Goal: Task Accomplishment & Management: Manage account settings

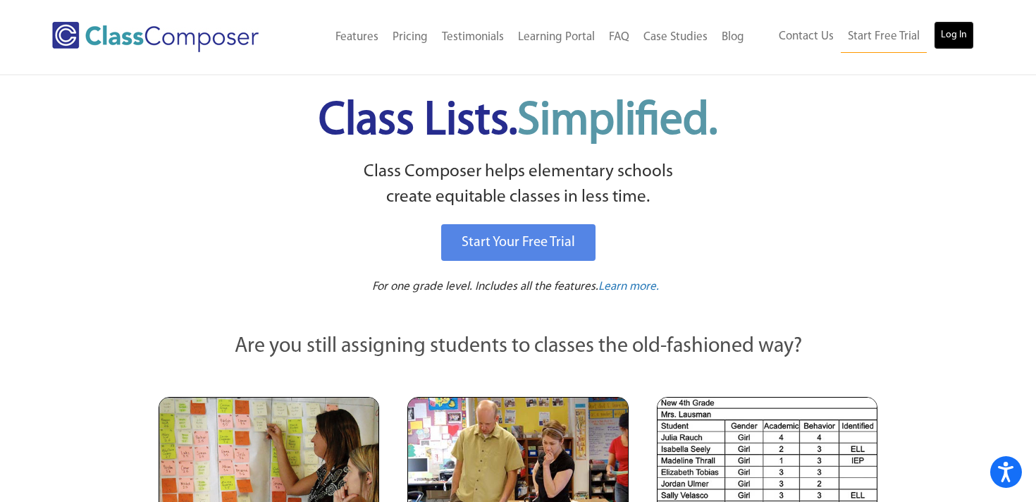
click at [959, 35] on link "Log In" at bounding box center [954, 35] width 40 height 28
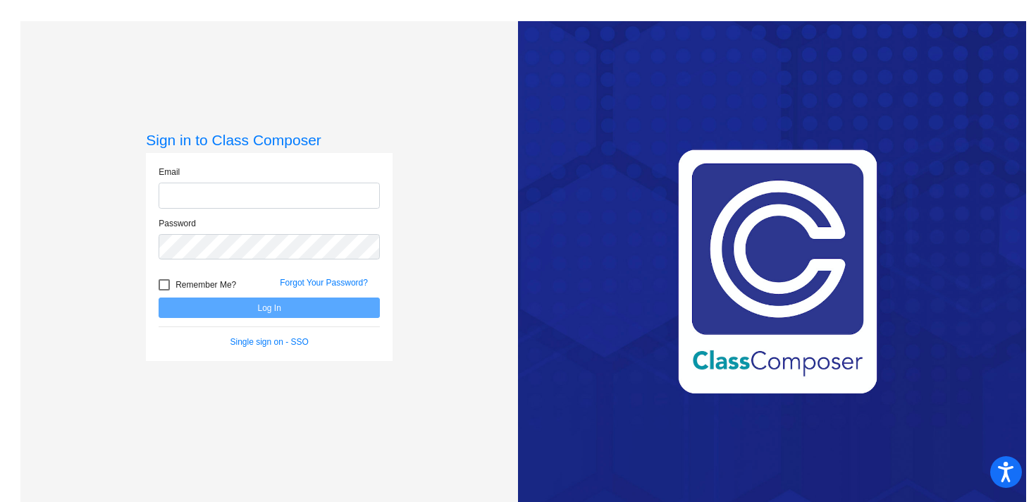
type input "[PERSON_NAME][EMAIL_ADDRESS][PERSON_NAME][DOMAIN_NAME]"
click at [294, 311] on button "Log In" at bounding box center [269, 307] width 221 height 20
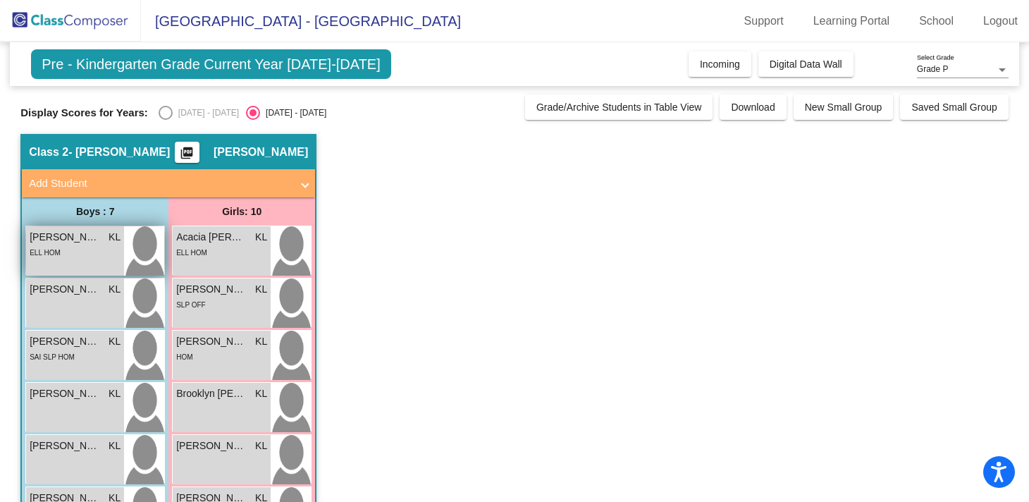
click at [55, 235] on span "[PERSON_NAME]" at bounding box center [65, 237] width 70 height 15
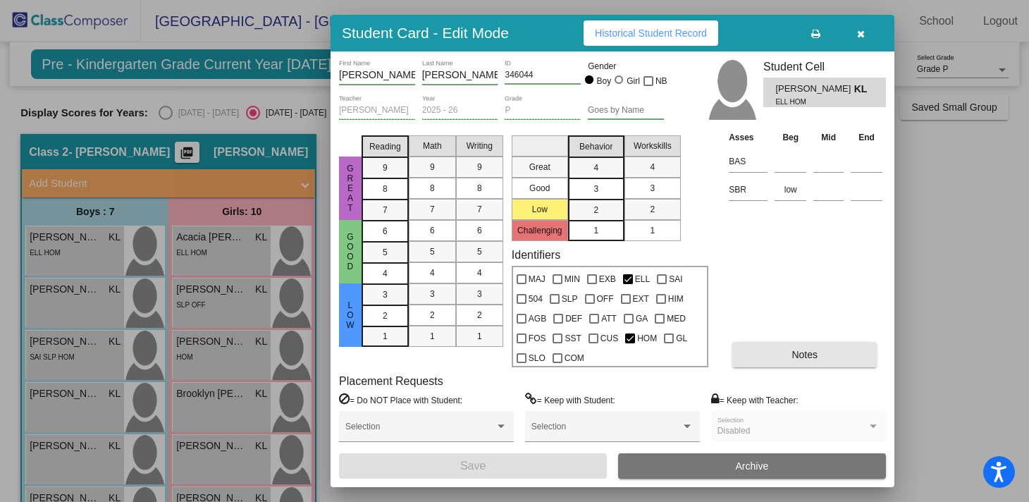
click at [787, 353] on button "Notes" at bounding box center [804, 354] width 145 height 25
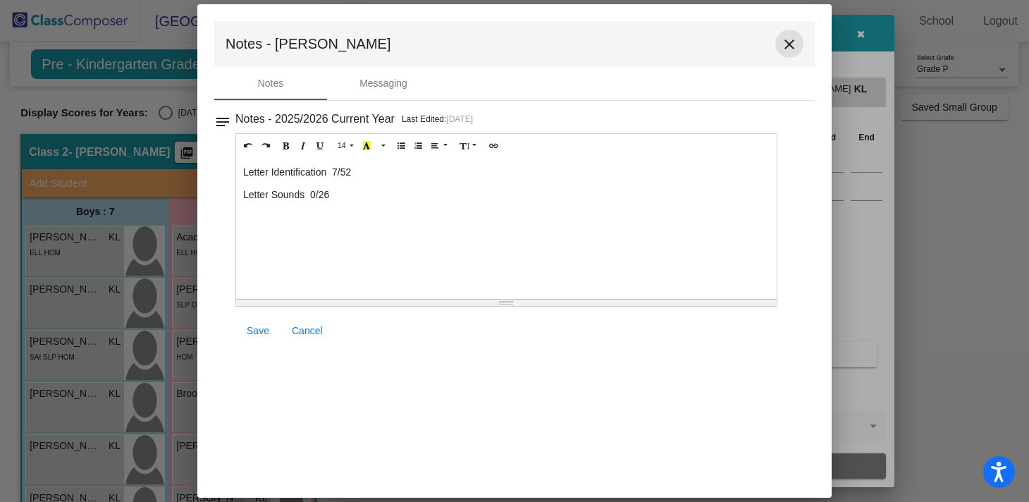
click at [792, 47] on mat-icon "close" at bounding box center [789, 44] width 17 height 17
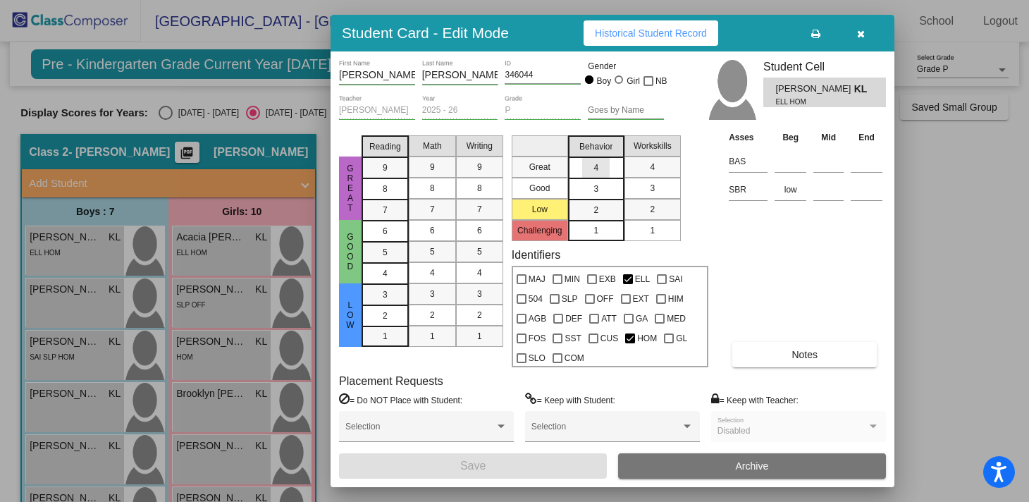
click at [601, 168] on div "4" at bounding box center [595, 167] width 27 height 21
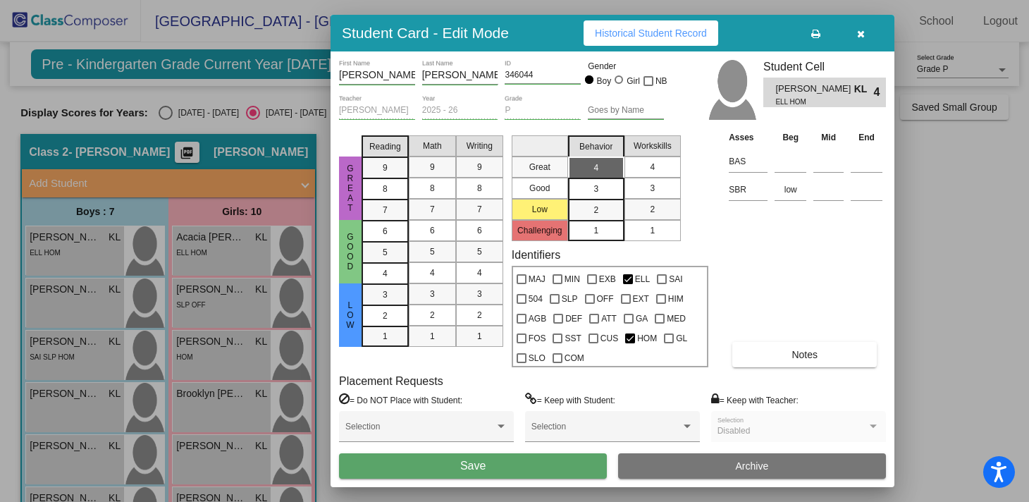
click at [659, 171] on div "4" at bounding box center [652, 166] width 27 height 21
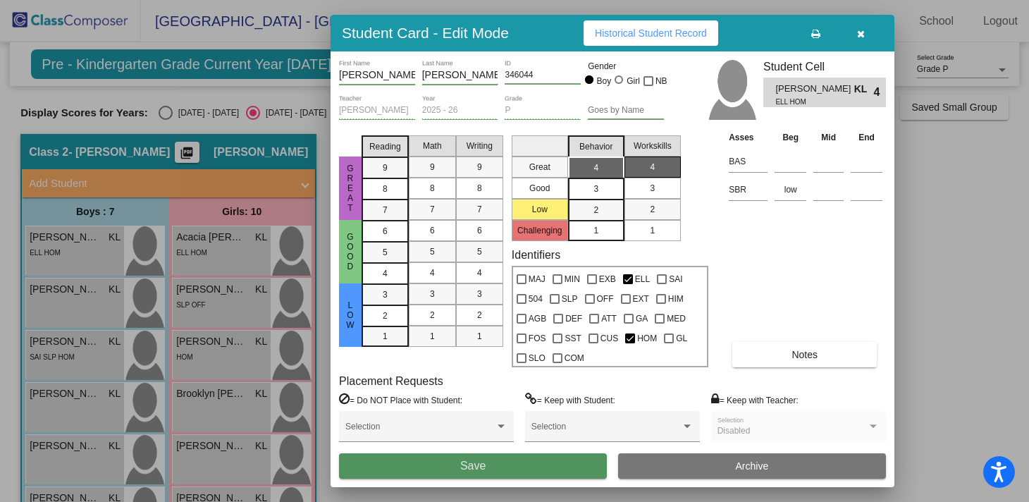
click at [445, 463] on button "Save" at bounding box center [473, 465] width 268 height 25
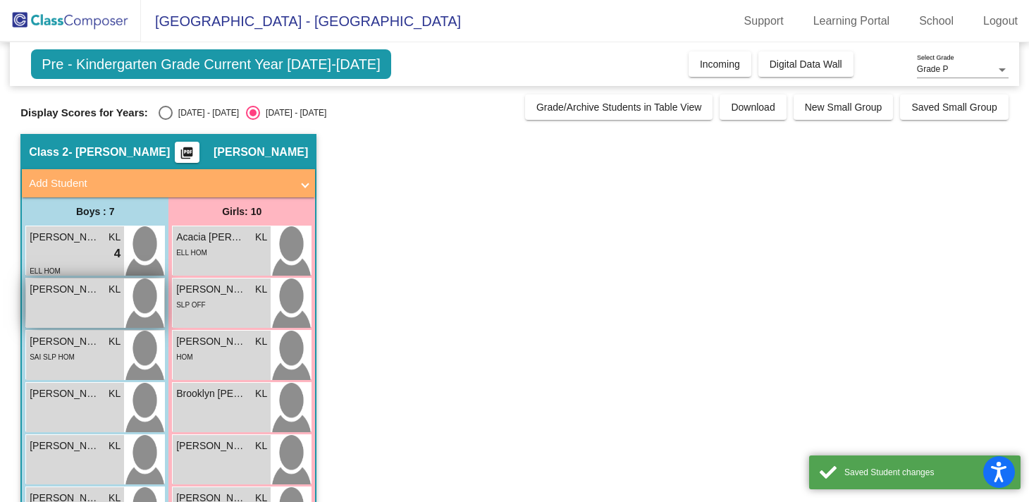
click at [84, 308] on div "[PERSON_NAME] [PERSON_NAME] lock do_not_disturb_alt" at bounding box center [75, 302] width 98 height 49
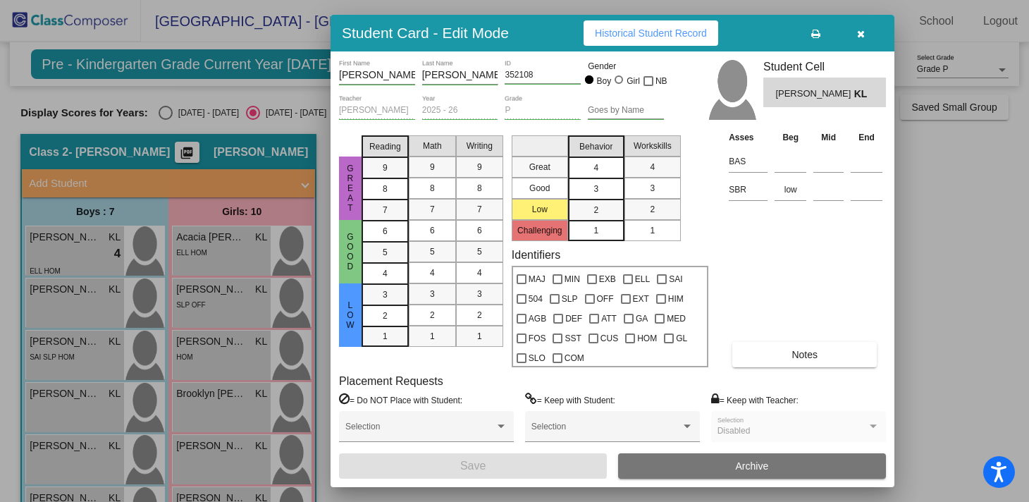
click at [589, 171] on div "4" at bounding box center [595, 167] width 27 height 21
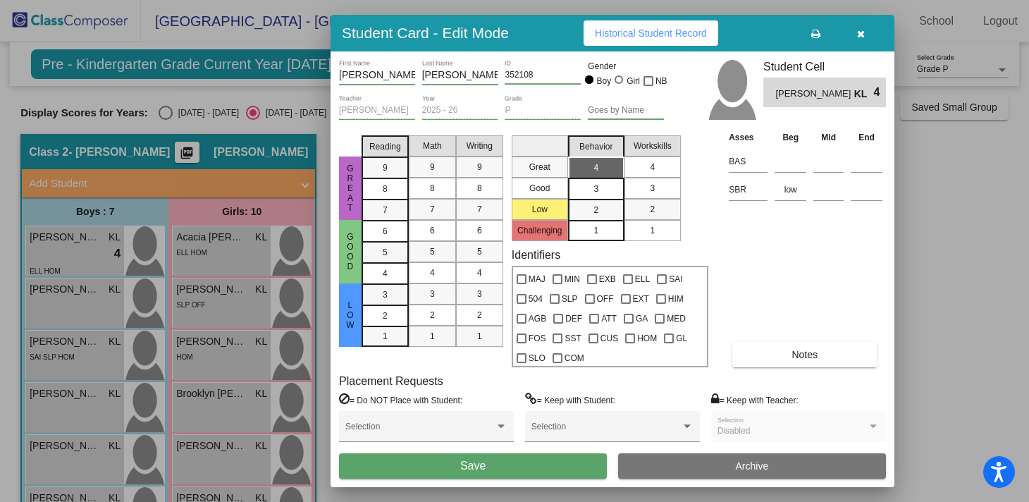
click at [646, 165] on div "4" at bounding box center [652, 166] width 27 height 21
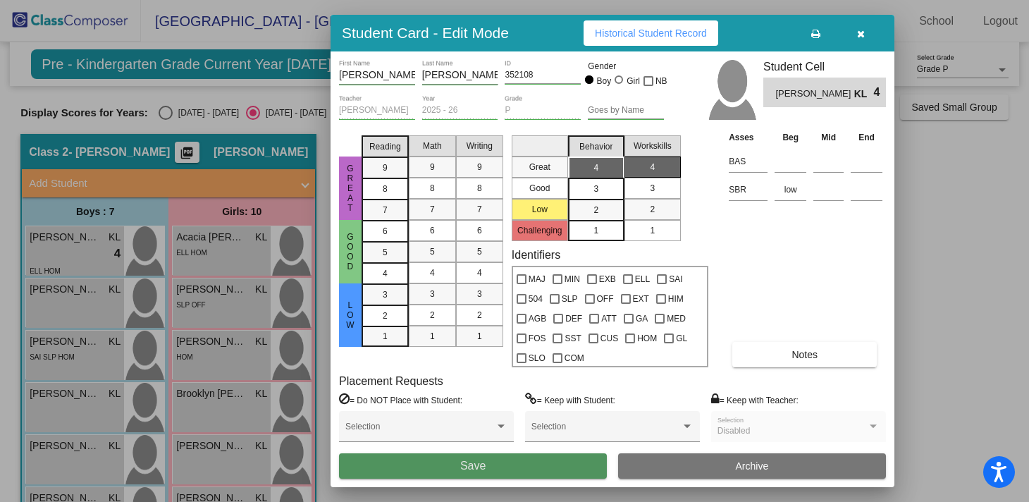
click at [465, 465] on span "Save" at bounding box center [472, 466] width 25 height 12
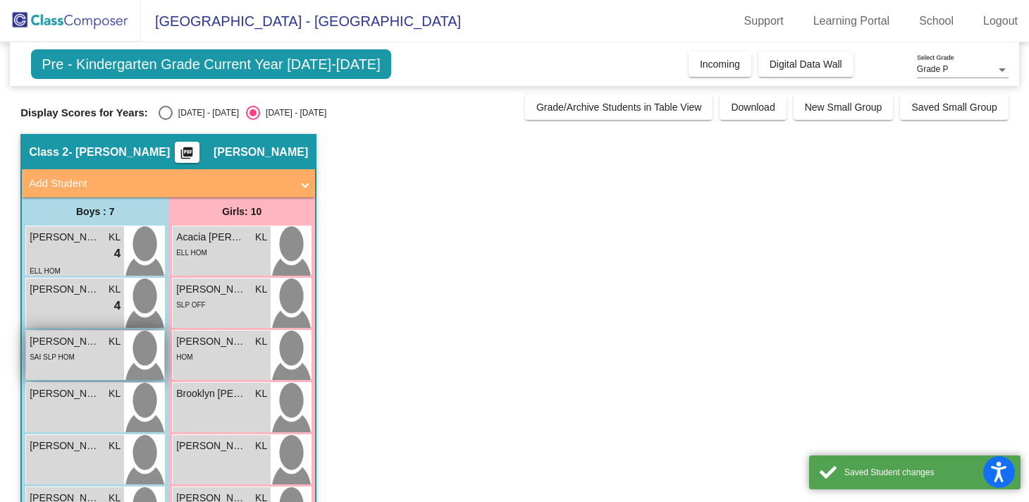
click at [60, 352] on div "SAI SLP HOM" at bounding box center [52, 356] width 45 height 15
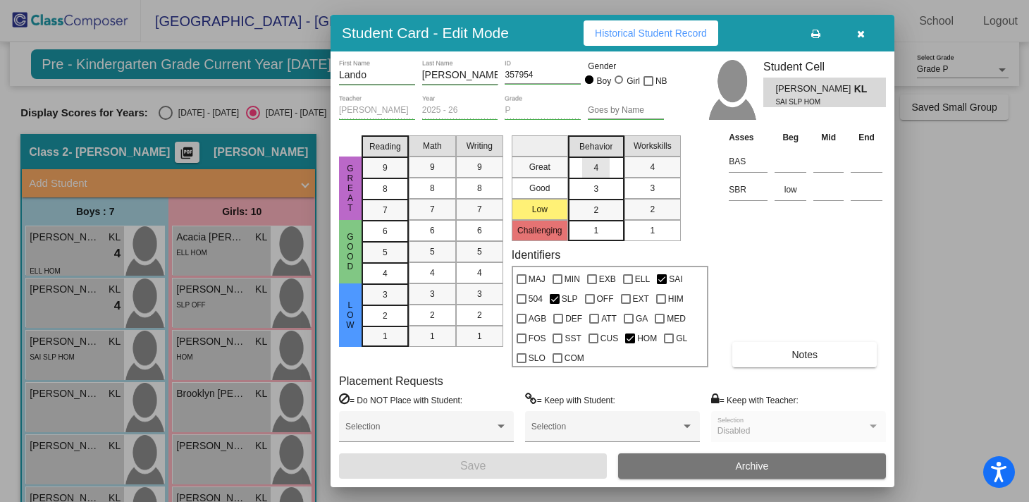
click at [601, 174] on div "4" at bounding box center [595, 167] width 27 height 21
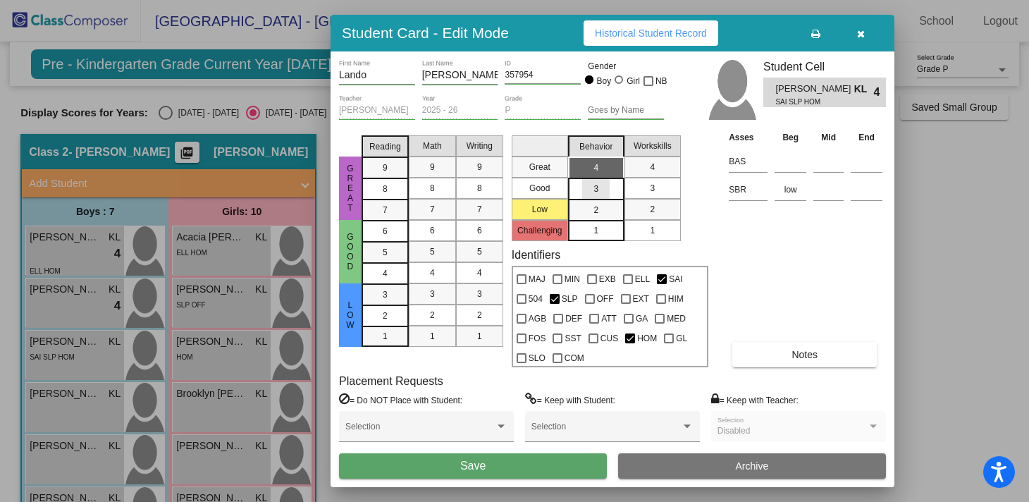
click at [600, 192] on div "3" at bounding box center [595, 188] width 27 height 21
click at [660, 185] on div "3" at bounding box center [652, 188] width 27 height 21
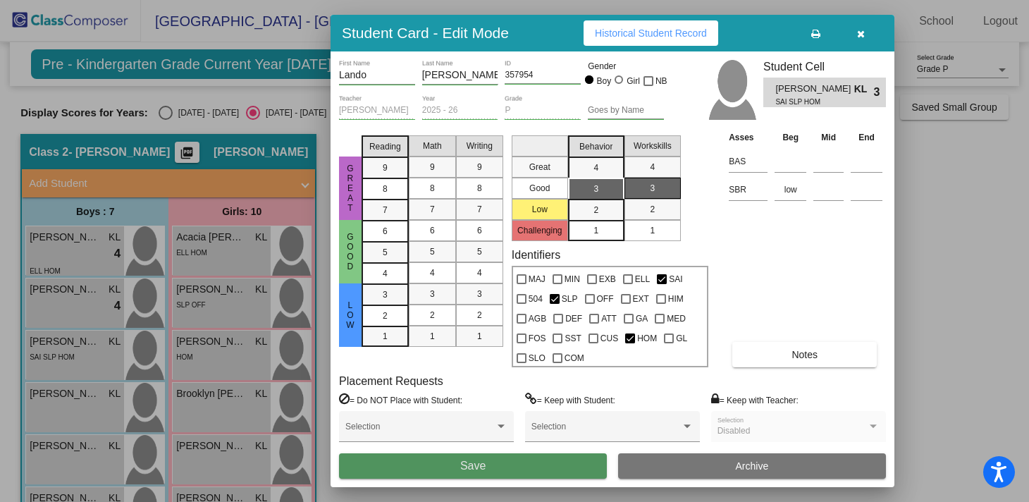
click at [507, 462] on button "Save" at bounding box center [473, 465] width 268 height 25
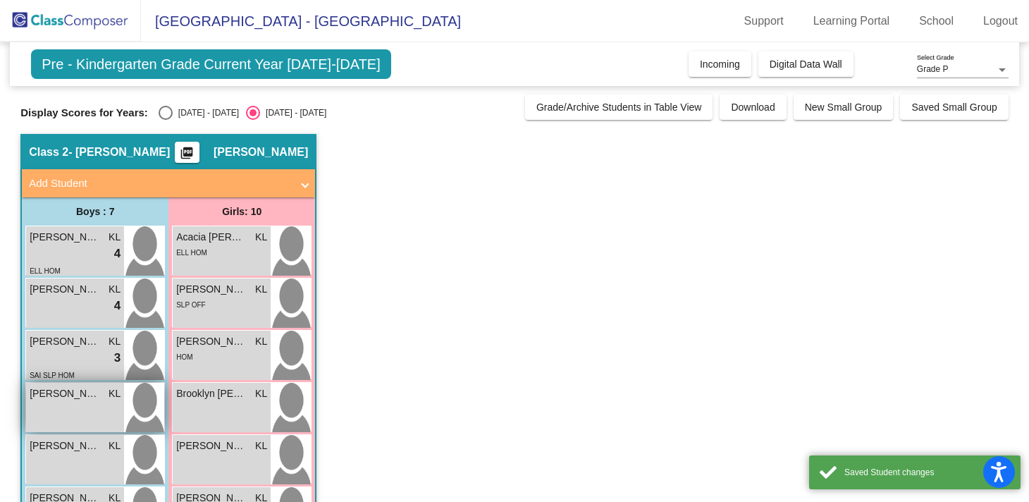
click at [61, 417] on div "[PERSON_NAME] KL lock do_not_disturb_alt" at bounding box center [75, 407] width 98 height 49
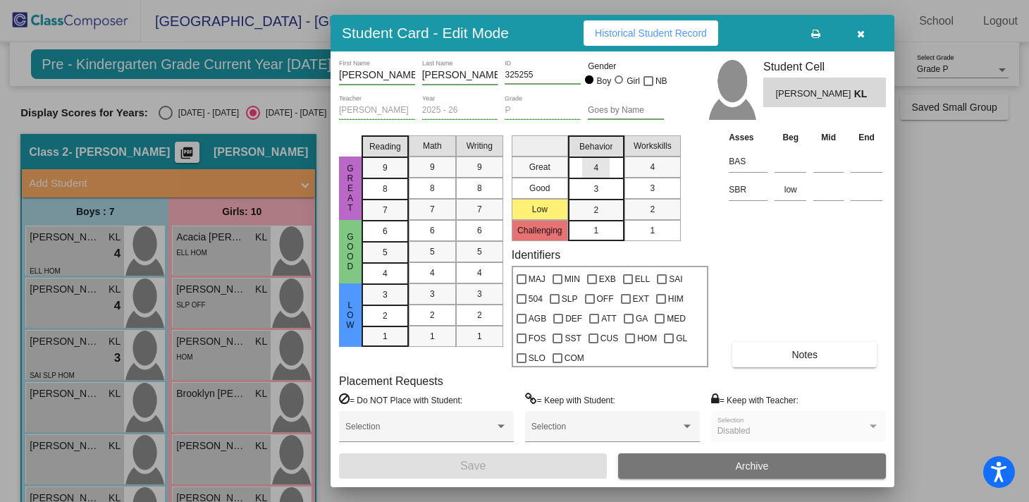
click at [607, 166] on div "4" at bounding box center [595, 167] width 27 height 21
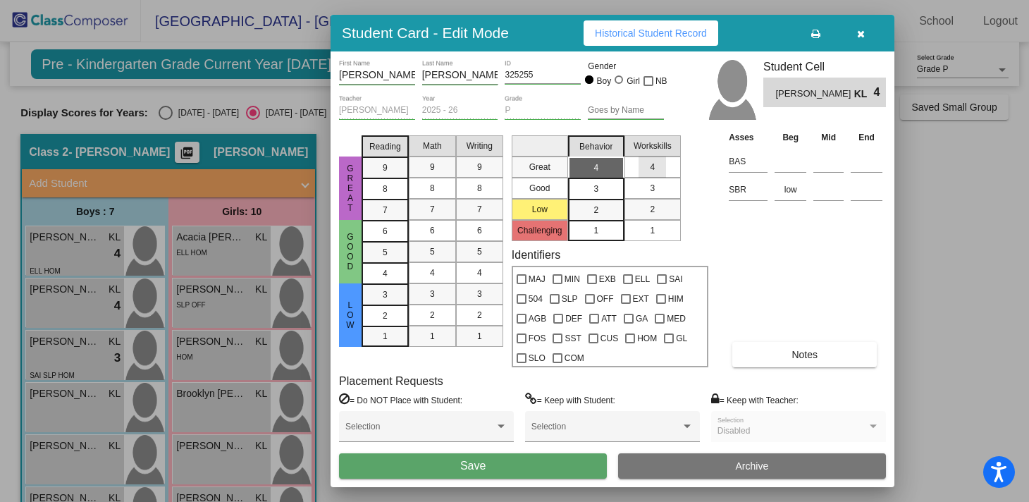
click at [639, 166] on div "4" at bounding box center [652, 166] width 27 height 21
click at [445, 462] on button "Save" at bounding box center [473, 465] width 268 height 25
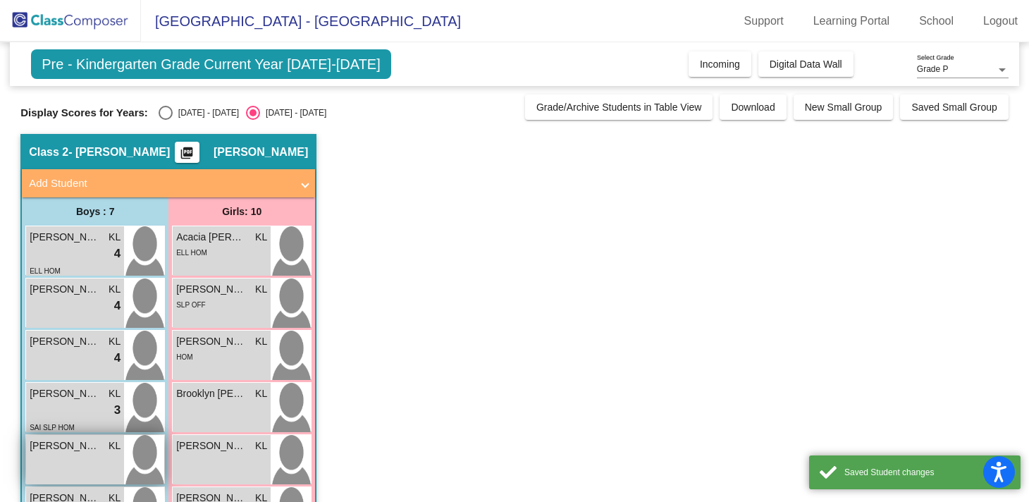
click at [74, 469] on div "[PERSON_NAME] lock do_not_disturb_alt" at bounding box center [75, 459] width 98 height 49
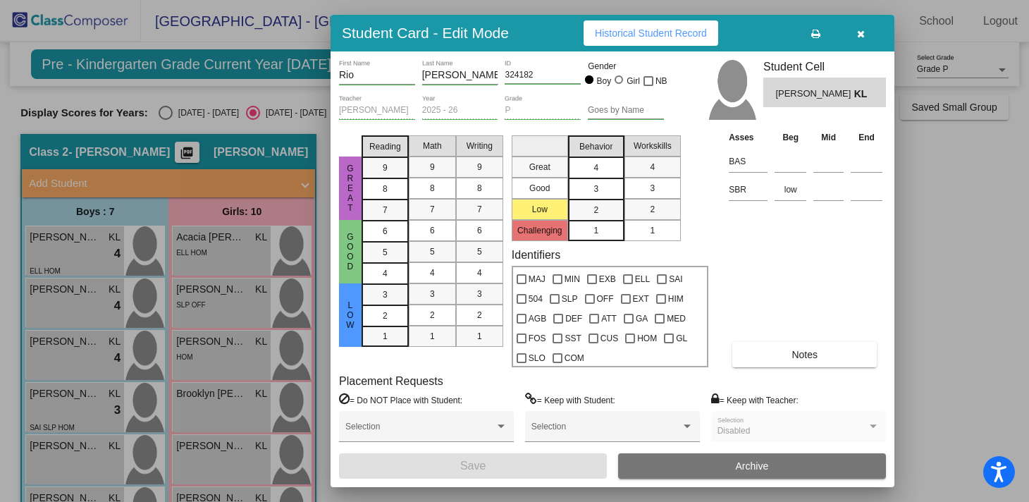
click at [608, 172] on div "4" at bounding box center [595, 167] width 27 height 21
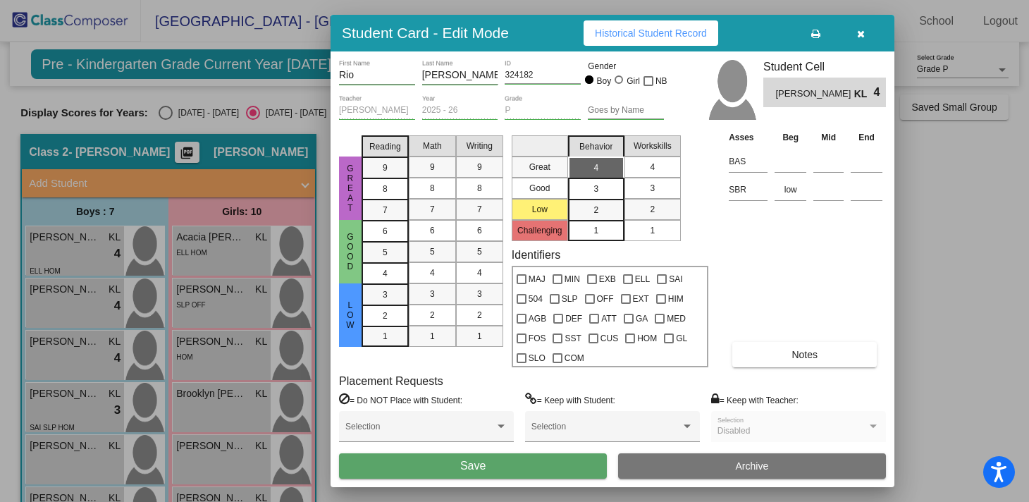
click at [651, 168] on span "4" at bounding box center [652, 167] width 5 height 13
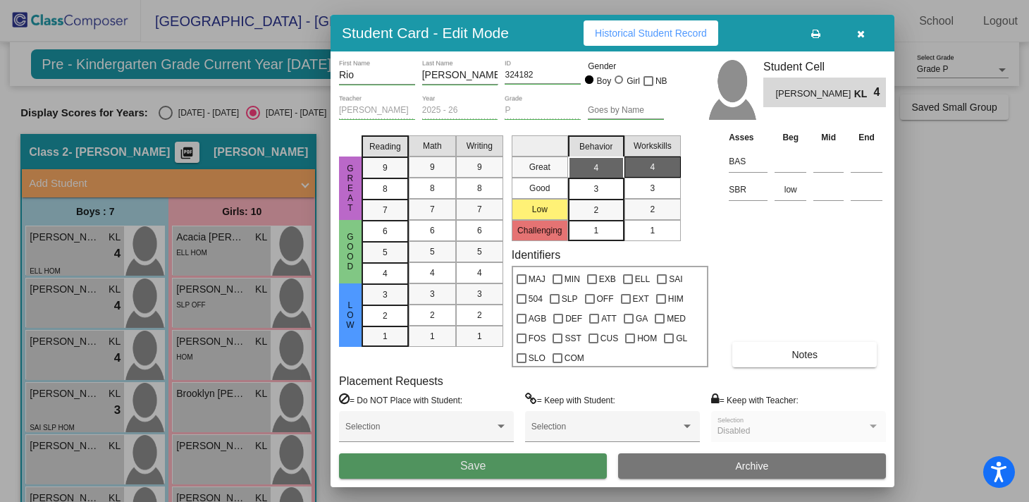
click at [421, 463] on button "Save" at bounding box center [473, 465] width 268 height 25
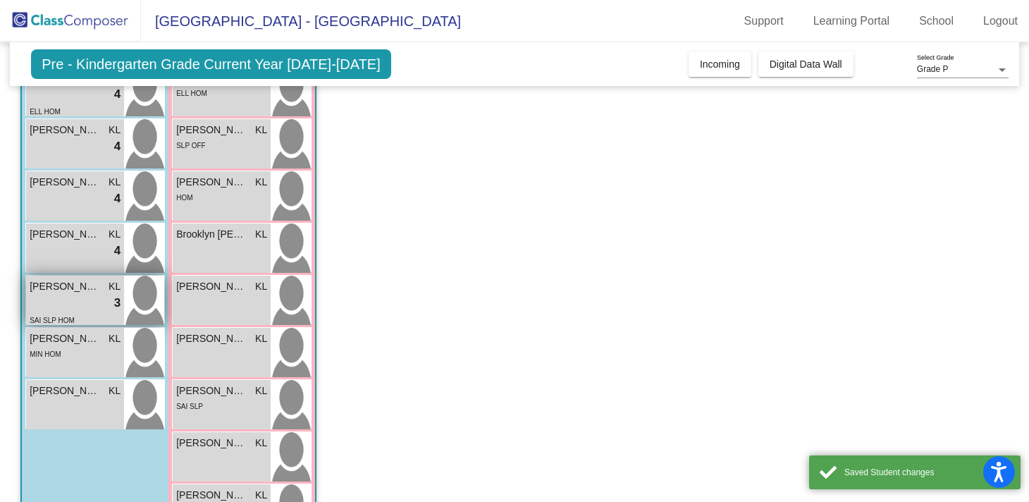
scroll to position [161, 0]
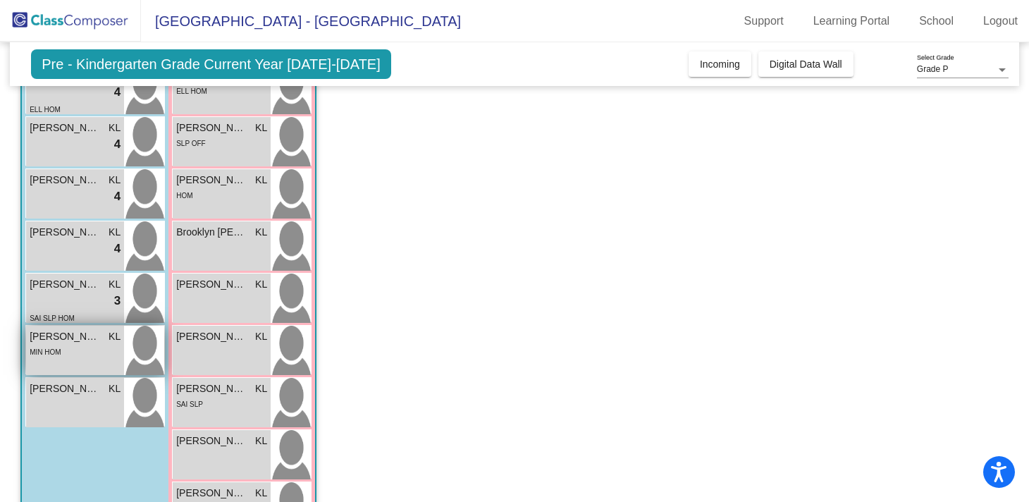
click at [77, 357] on div "MIN HOM" at bounding box center [75, 351] width 91 height 15
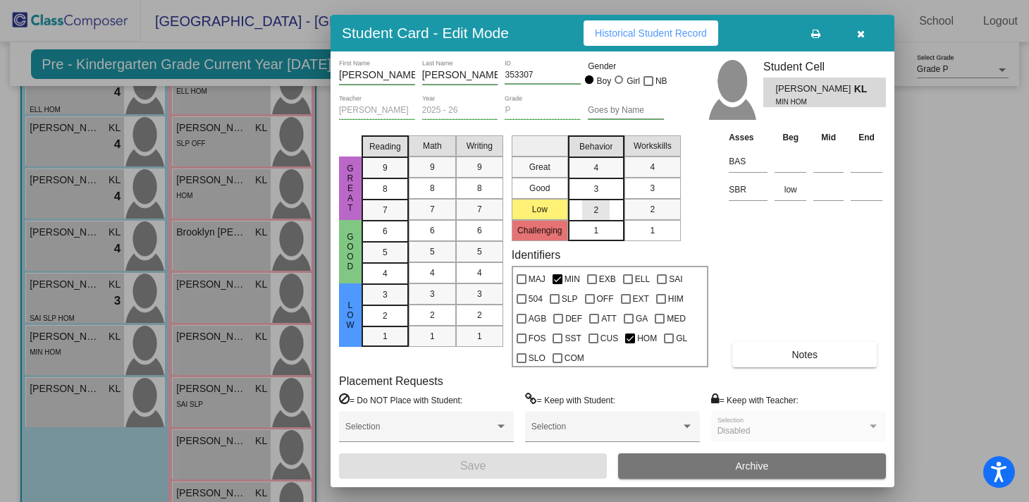
click at [604, 206] on div "2" at bounding box center [595, 209] width 27 height 21
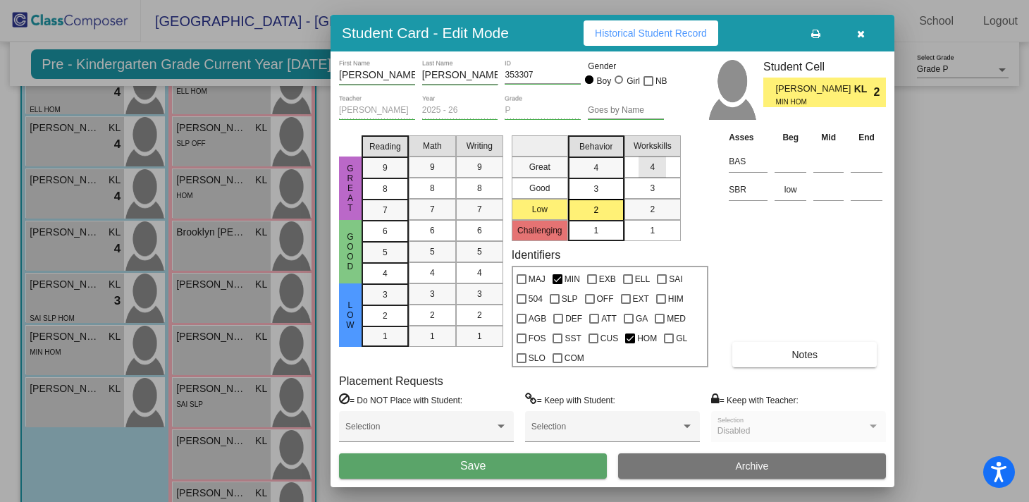
click at [661, 173] on div "4" at bounding box center [652, 166] width 27 height 21
click at [463, 467] on span "Save" at bounding box center [472, 466] width 25 height 12
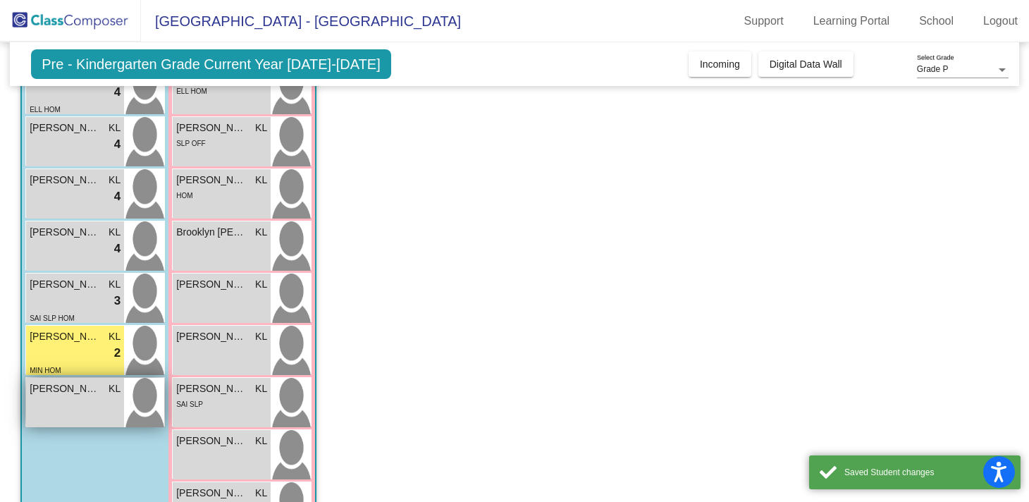
click at [56, 405] on div "[PERSON_NAME] [PERSON_NAME] lock do_not_disturb_alt" at bounding box center [75, 402] width 98 height 49
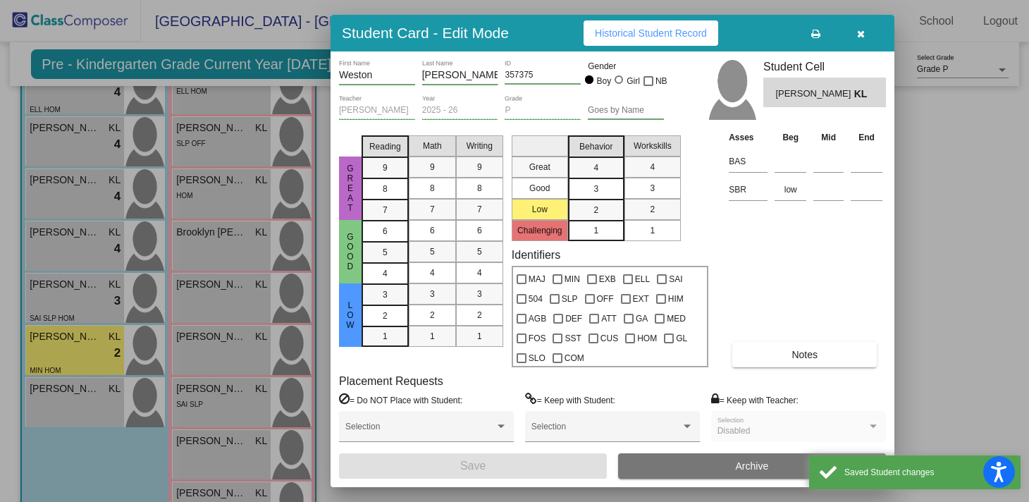
scroll to position [0, 0]
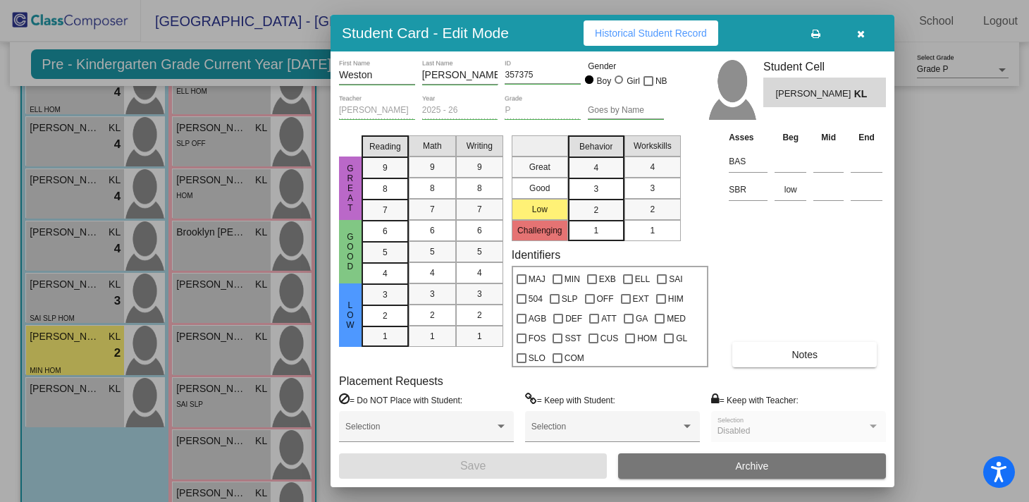
click at [597, 183] on span "3" at bounding box center [596, 189] width 5 height 13
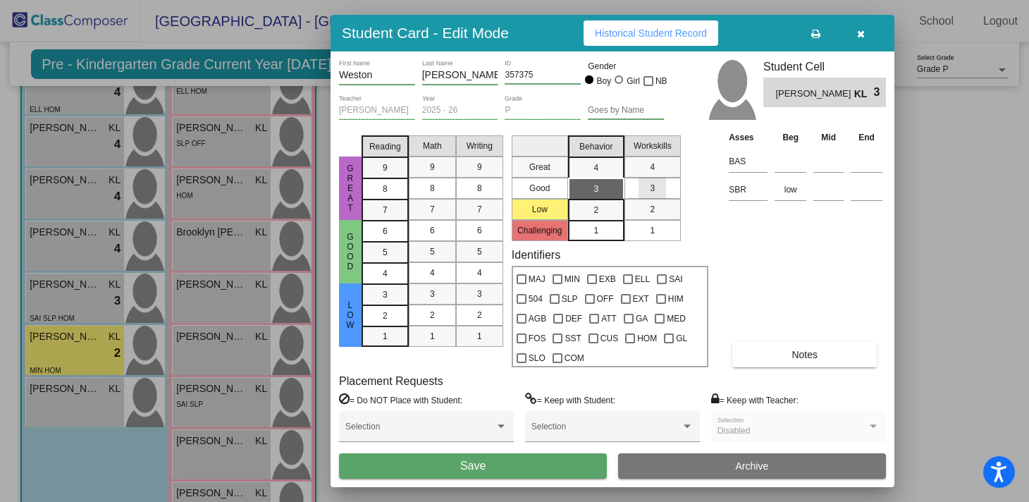
click at [641, 185] on div "3" at bounding box center [652, 188] width 27 height 21
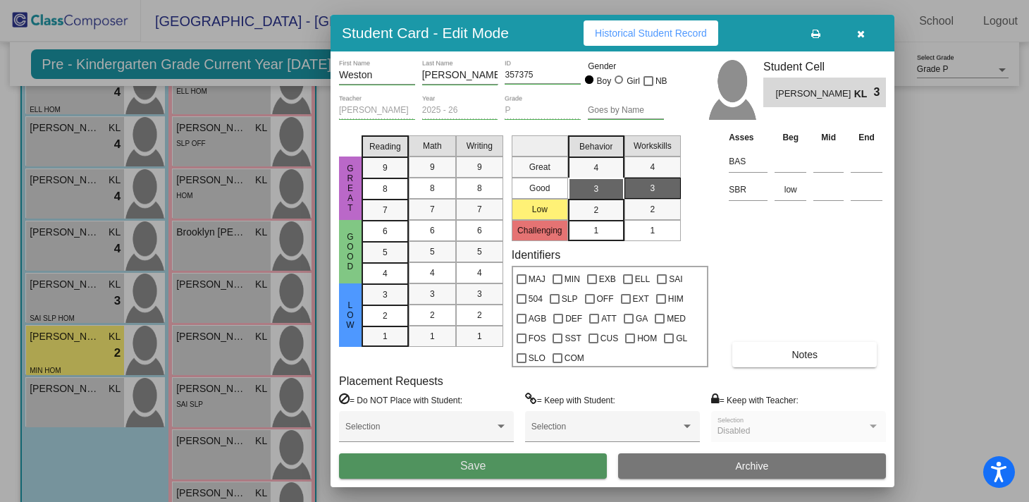
click at [420, 460] on button "Save" at bounding box center [473, 465] width 268 height 25
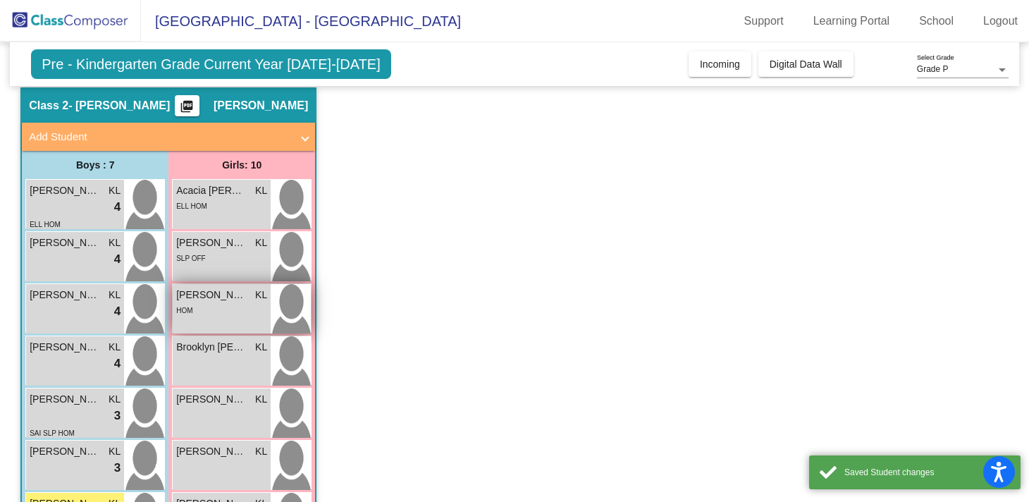
scroll to position [44, 0]
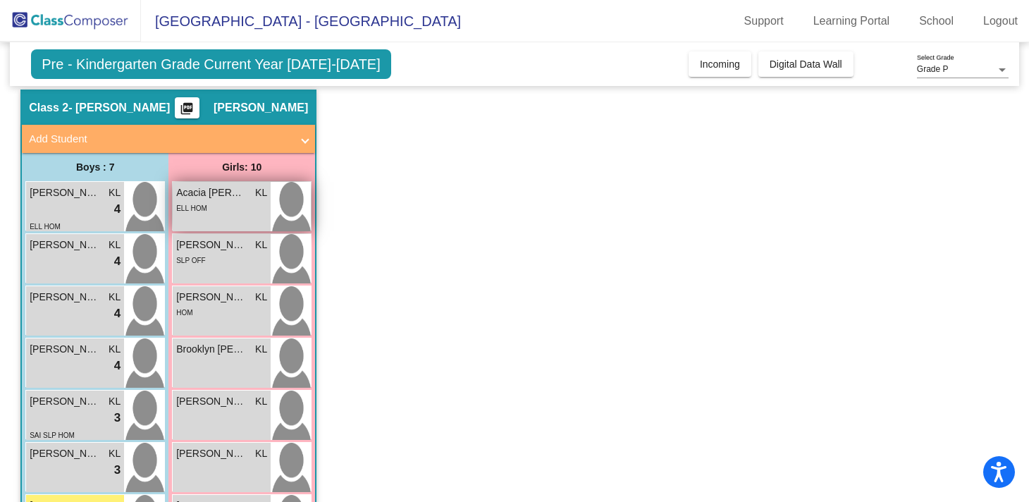
click at [230, 209] on div "ELL HOM" at bounding box center [221, 207] width 91 height 15
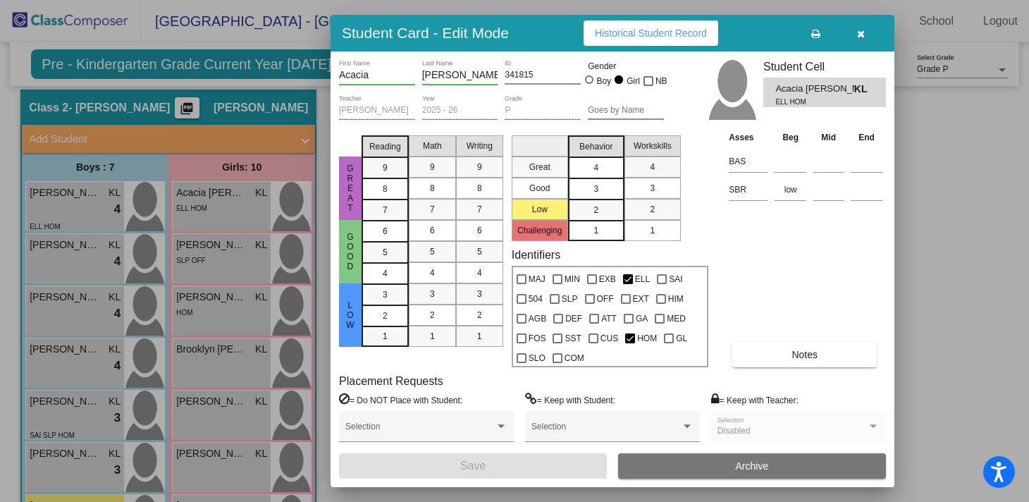
click at [591, 171] on div "4" at bounding box center [595, 167] width 27 height 21
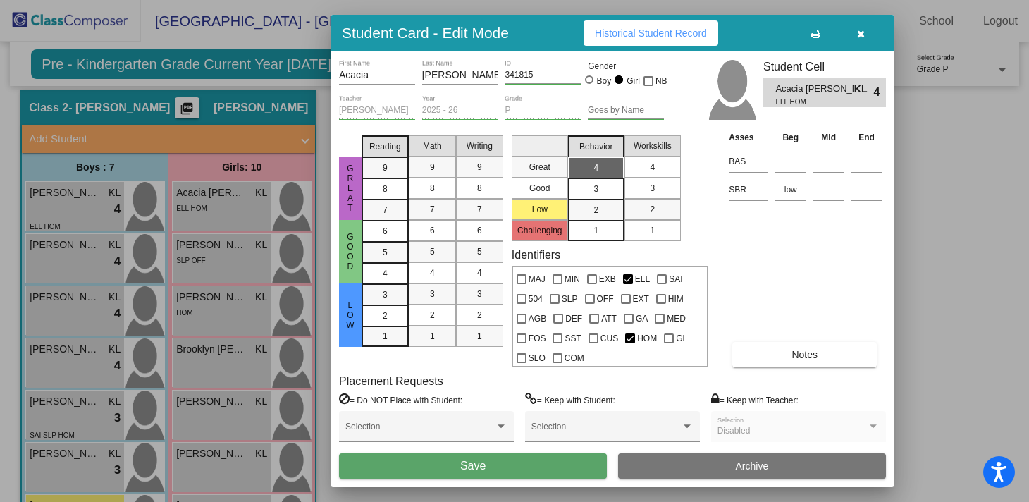
click at [655, 176] on div "4" at bounding box center [652, 166] width 27 height 21
click at [479, 462] on span "Save" at bounding box center [472, 466] width 25 height 12
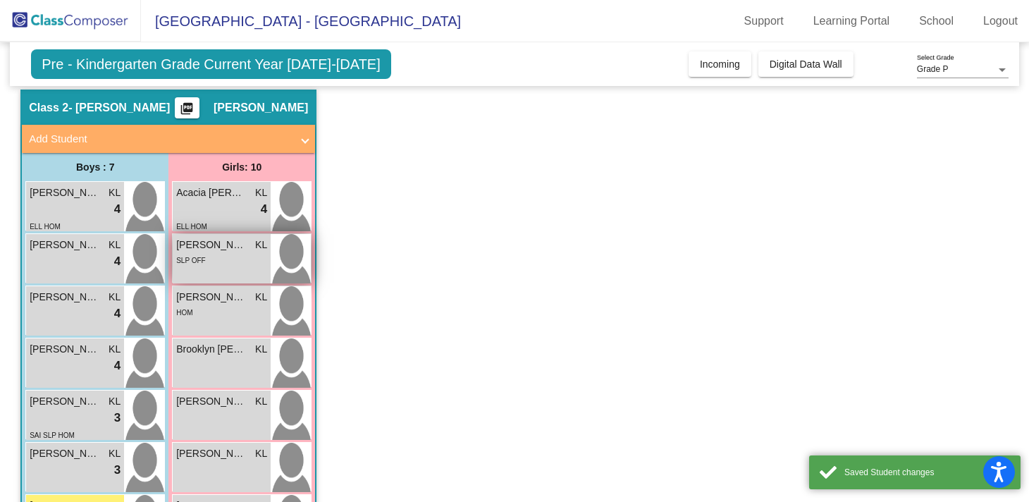
click at [247, 273] on div "[PERSON_NAME] [PERSON_NAME] lock do_not_disturb_alt SLP OFF" at bounding box center [222, 258] width 98 height 49
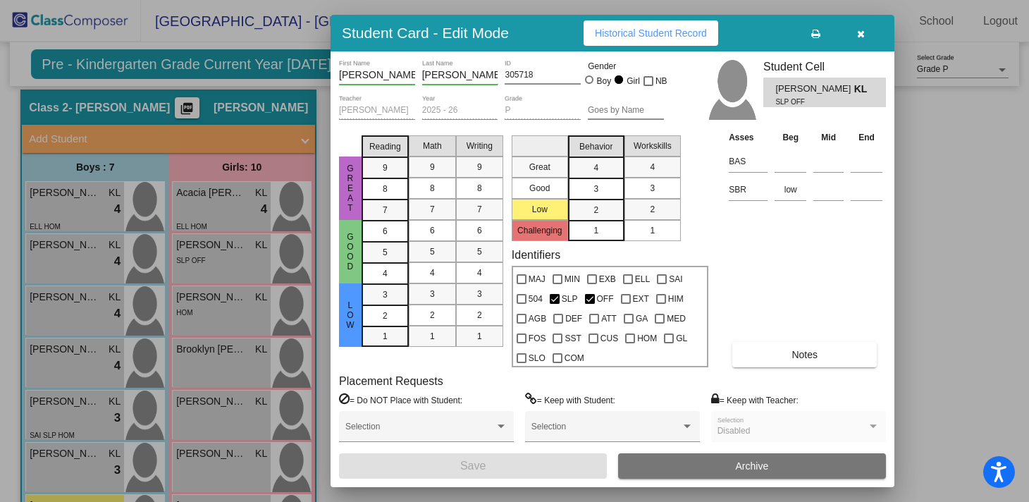
click at [602, 187] on div "3" at bounding box center [595, 188] width 27 height 21
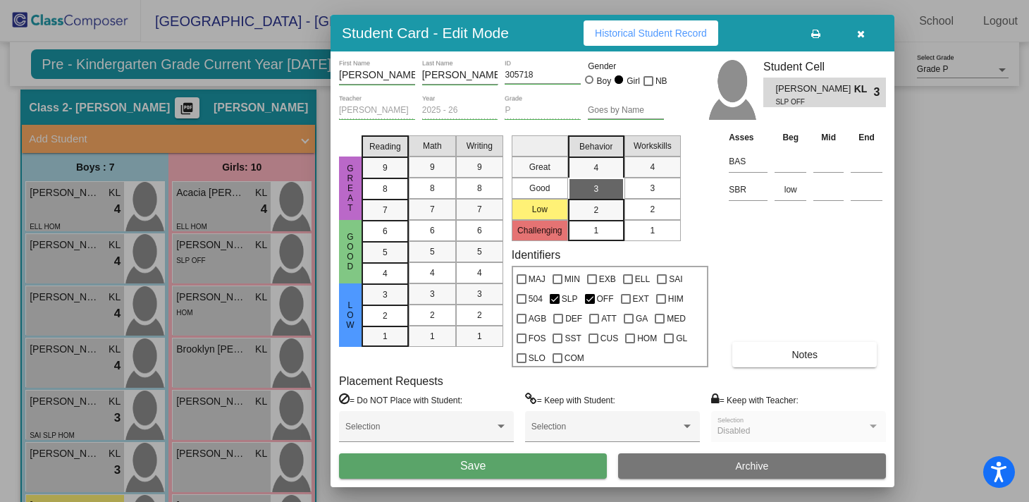
click at [663, 211] on div "2" at bounding box center [652, 209] width 27 height 21
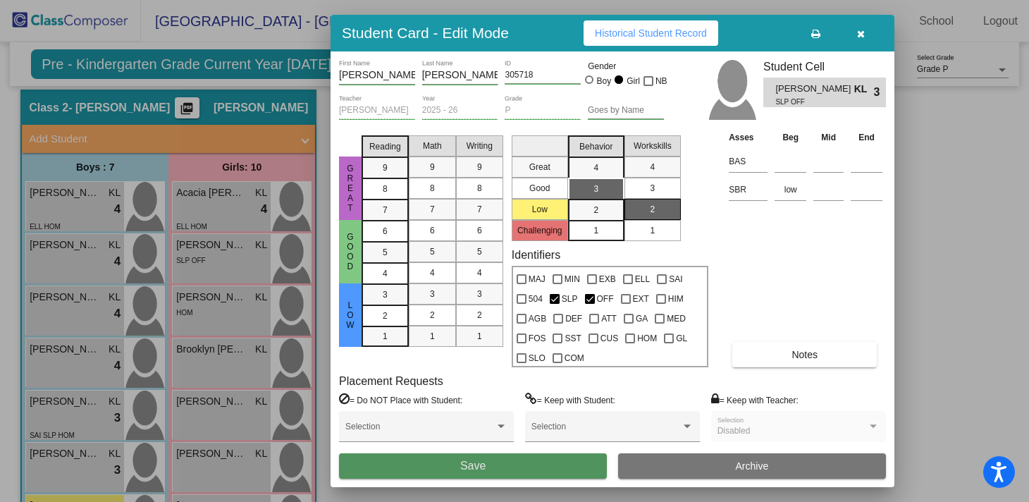
click at [458, 472] on button "Save" at bounding box center [473, 465] width 268 height 25
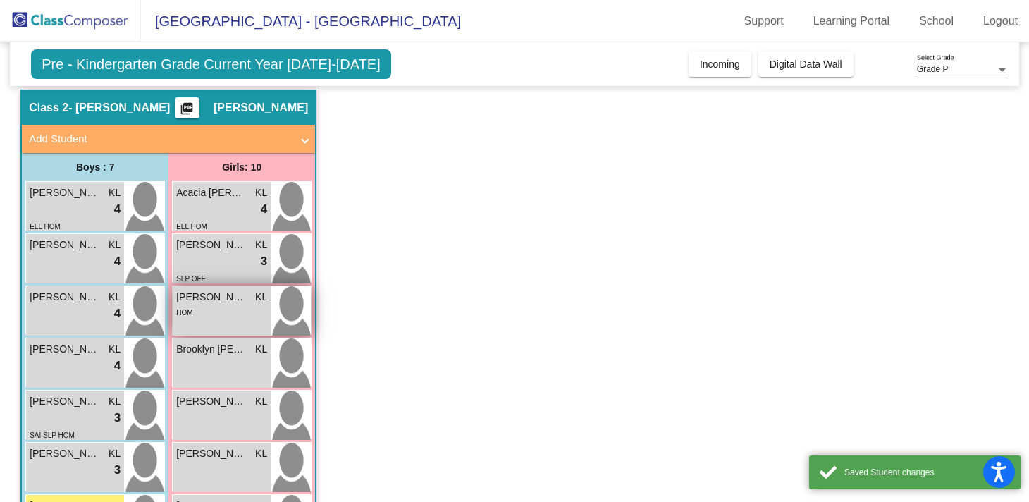
click at [239, 315] on div "HOM" at bounding box center [221, 312] width 91 height 15
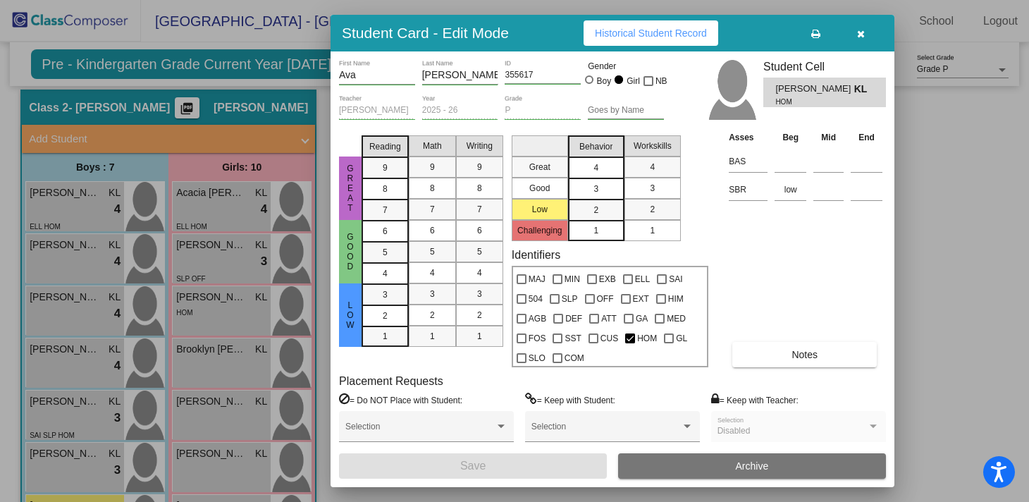
click at [598, 167] on span "4" at bounding box center [596, 167] width 5 height 13
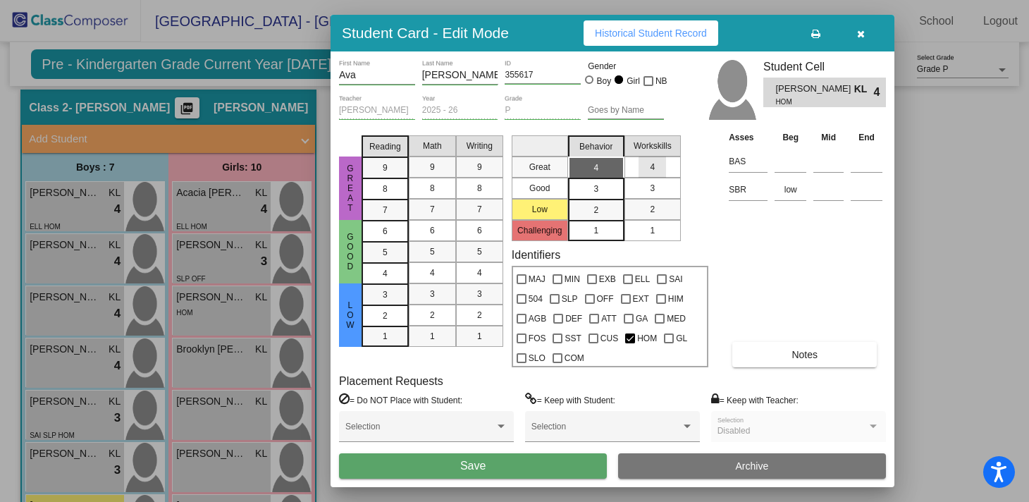
click at [653, 170] on span "4" at bounding box center [652, 167] width 5 height 13
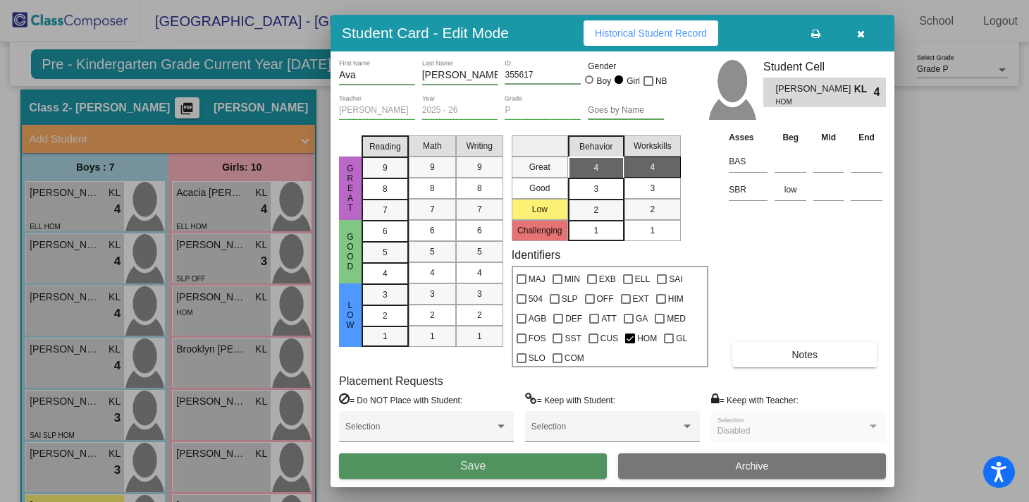
click at [445, 465] on button "Save" at bounding box center [473, 465] width 268 height 25
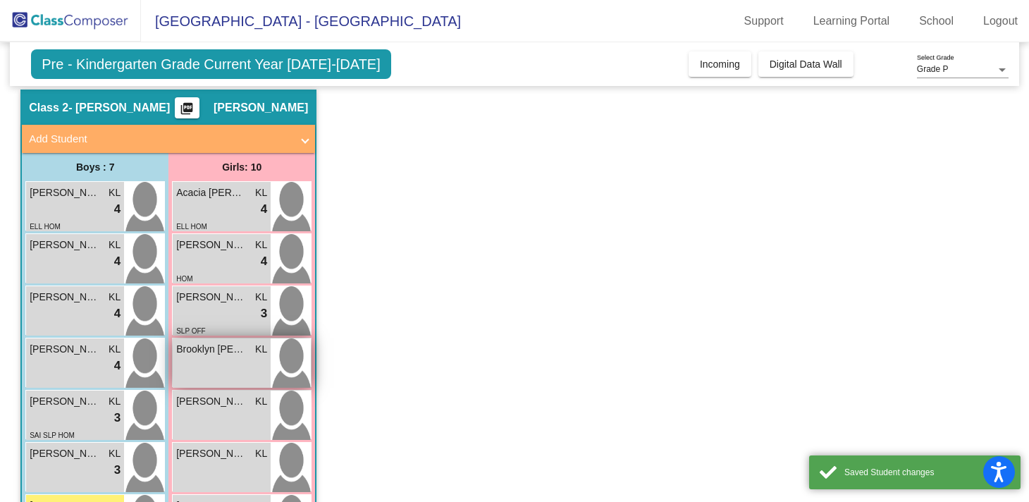
click at [221, 368] on div "Brooklyn [PERSON_NAME] lock do_not_disturb_alt" at bounding box center [222, 362] width 98 height 49
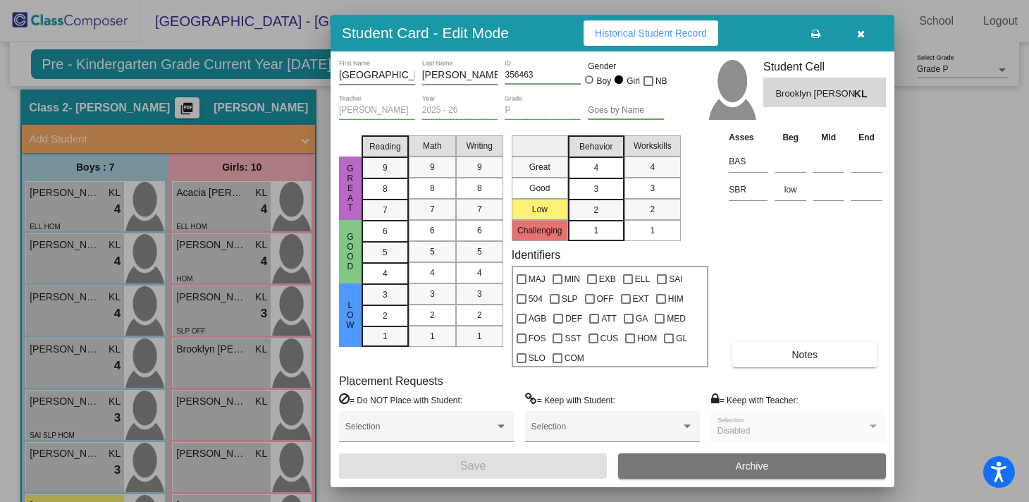
click at [607, 164] on div "4" at bounding box center [595, 167] width 27 height 21
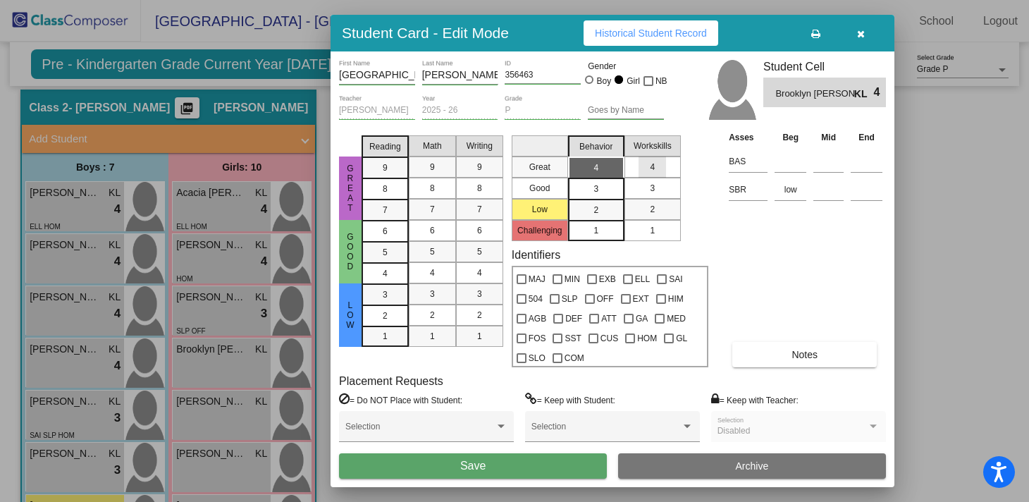
click at [649, 161] on div "4" at bounding box center [652, 166] width 27 height 21
click at [393, 459] on button "Save" at bounding box center [473, 465] width 268 height 25
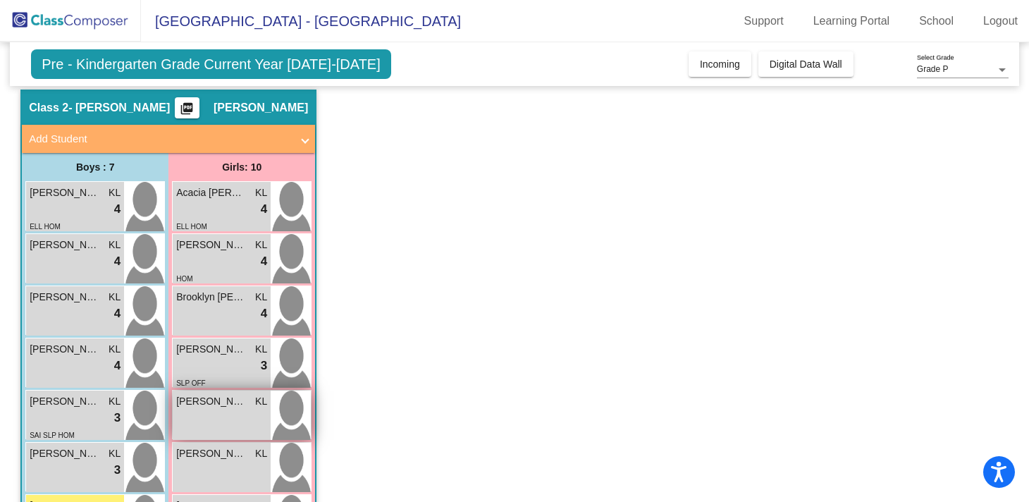
click at [194, 414] on div "[PERSON_NAME] KL lock do_not_disturb_alt" at bounding box center [222, 415] width 98 height 49
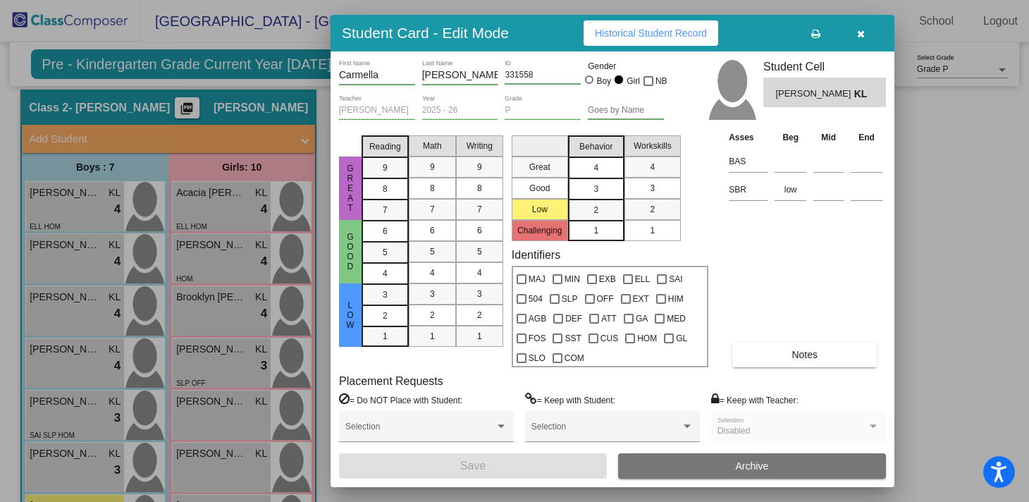
click at [607, 166] on div "4" at bounding box center [595, 167] width 27 height 21
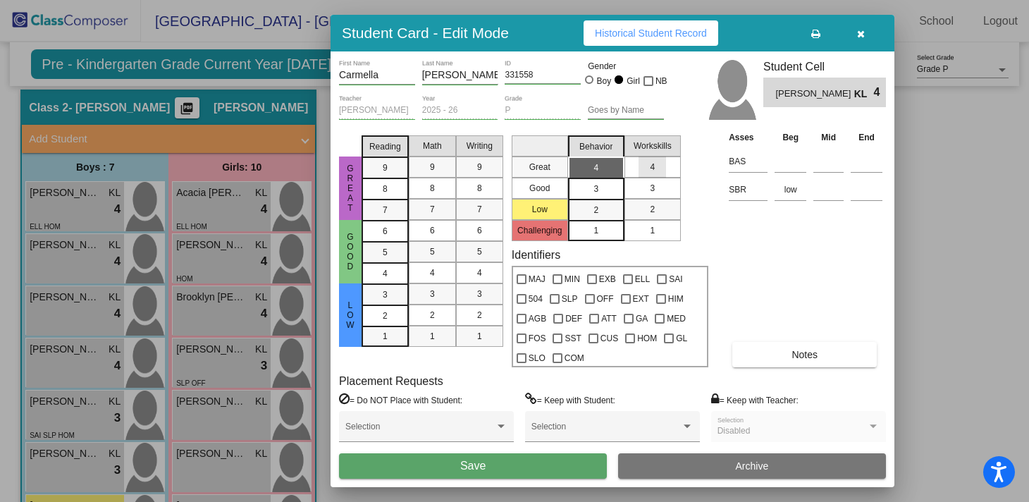
click at [642, 166] on div "4" at bounding box center [652, 166] width 27 height 21
click at [405, 460] on button "Save" at bounding box center [473, 465] width 268 height 25
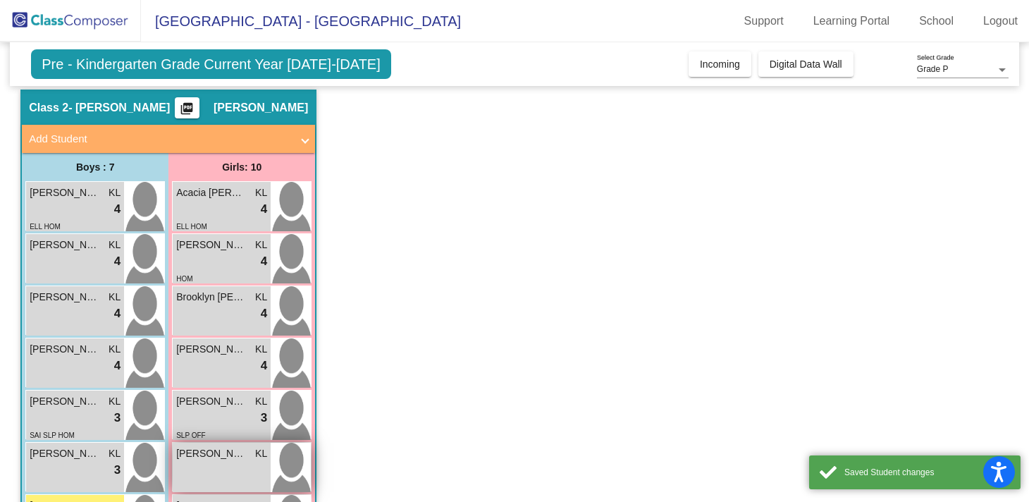
click at [222, 465] on div "[PERSON_NAME] KL lock do_not_disturb_alt" at bounding box center [222, 467] width 98 height 49
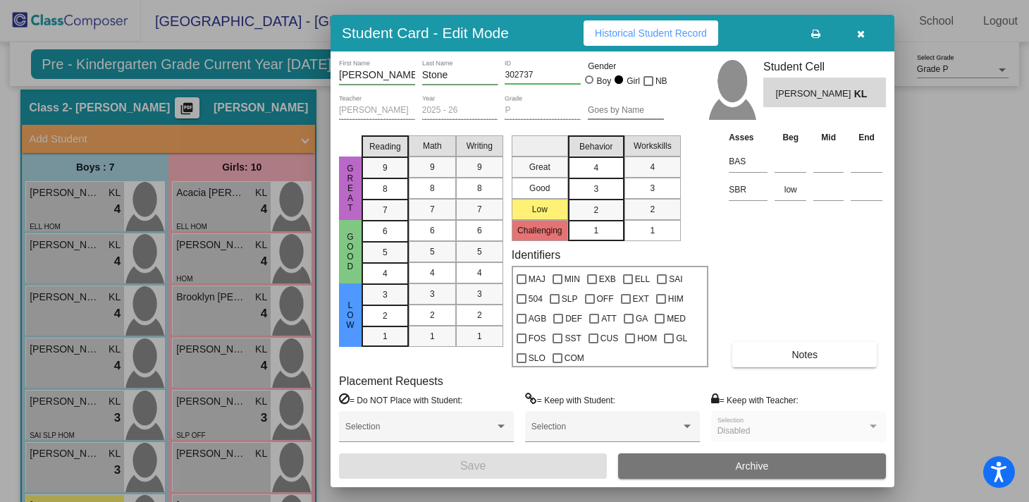
click at [603, 168] on div "4" at bounding box center [595, 167] width 27 height 21
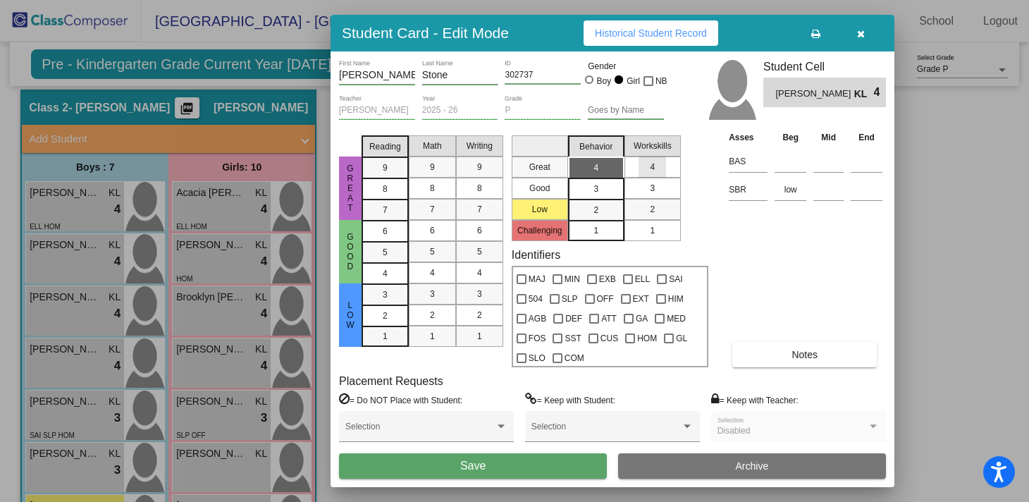
click at [636, 170] on mat-list-option "4" at bounding box center [653, 166] width 56 height 21
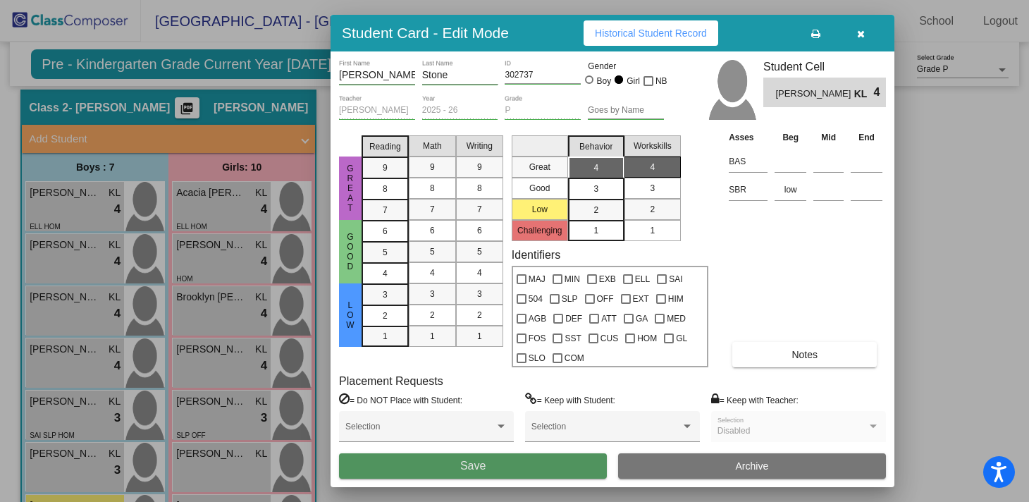
click at [437, 463] on button "Save" at bounding box center [473, 465] width 268 height 25
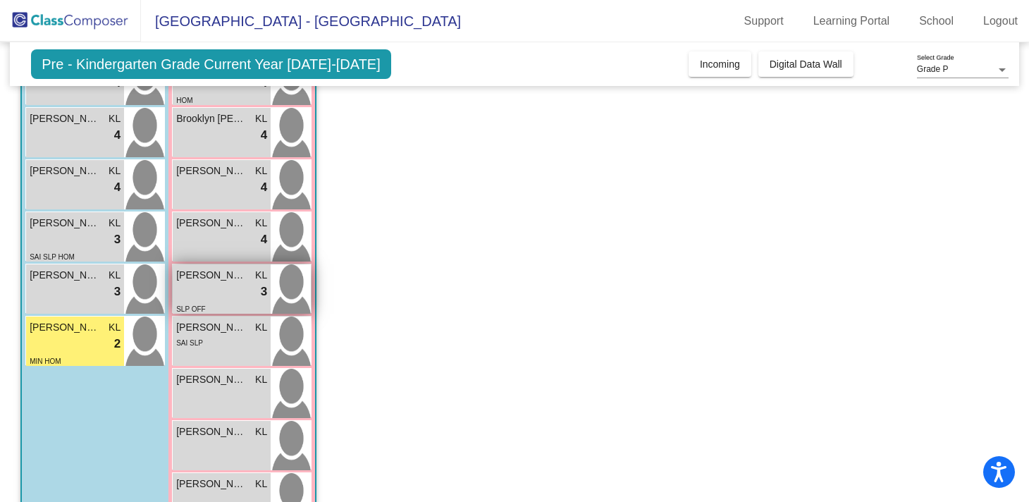
scroll to position [229, 0]
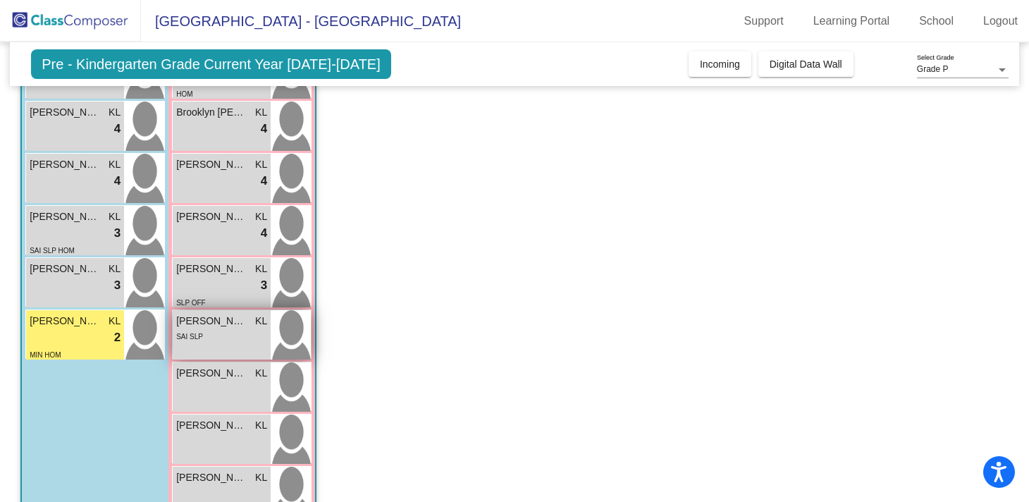
click at [233, 340] on div "SAI SLP" at bounding box center [221, 335] width 91 height 15
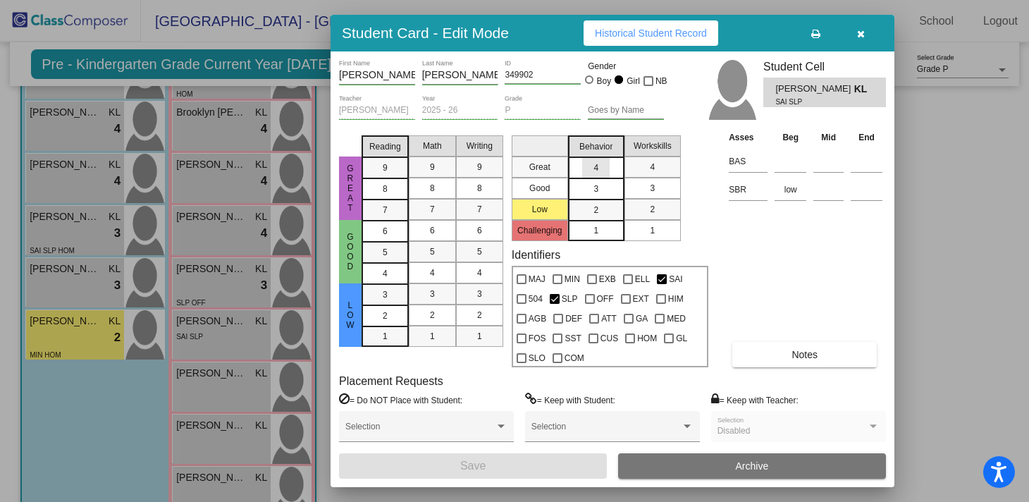
click at [599, 175] on div "4" at bounding box center [595, 167] width 27 height 21
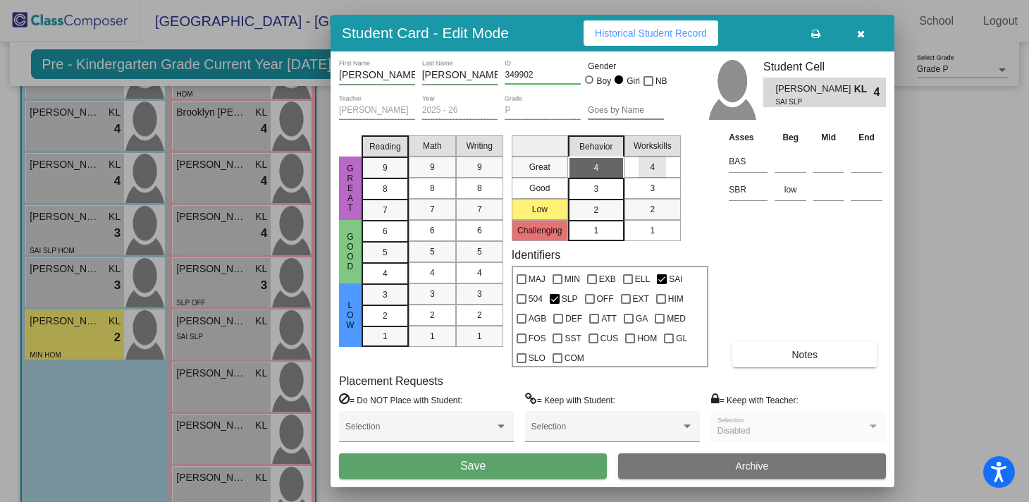
click at [641, 175] on div "4" at bounding box center [652, 166] width 27 height 21
click at [437, 460] on button "Save" at bounding box center [473, 465] width 268 height 25
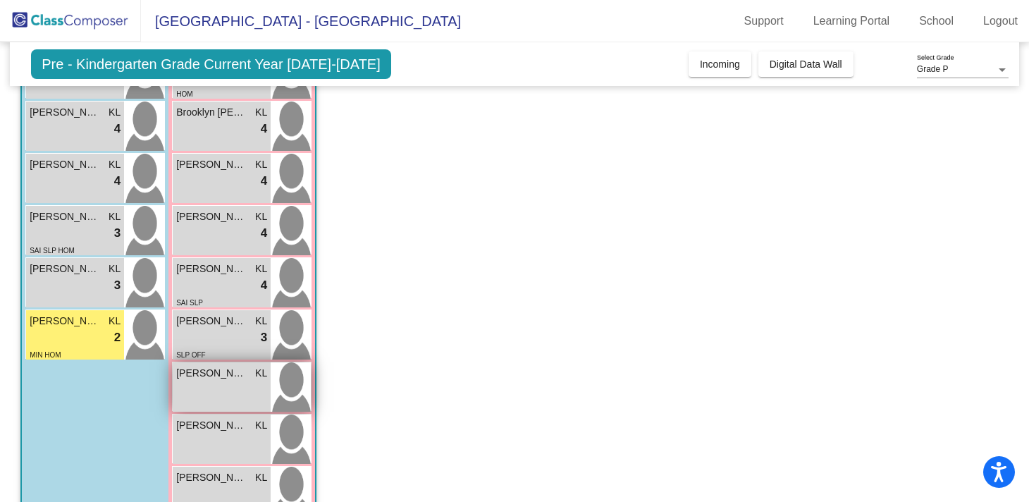
click at [204, 396] on div "[PERSON_NAME] lock do_not_disturb_alt" at bounding box center [222, 386] width 98 height 49
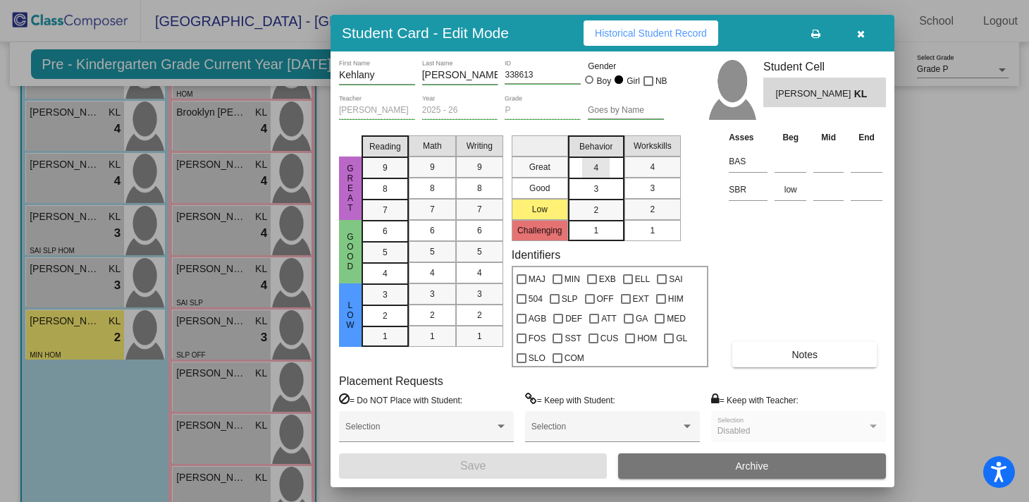
click at [602, 170] on div "4" at bounding box center [595, 167] width 27 height 21
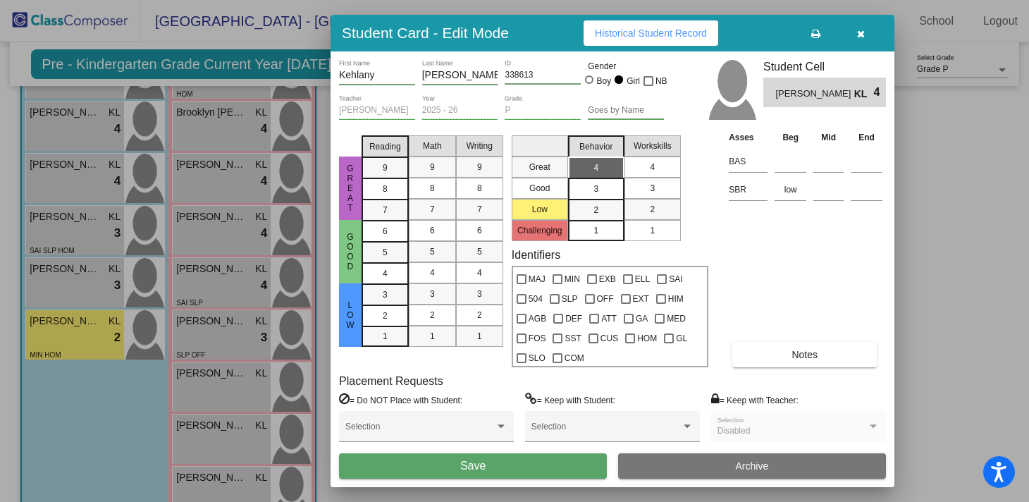
click at [644, 168] on div "4" at bounding box center [652, 166] width 27 height 21
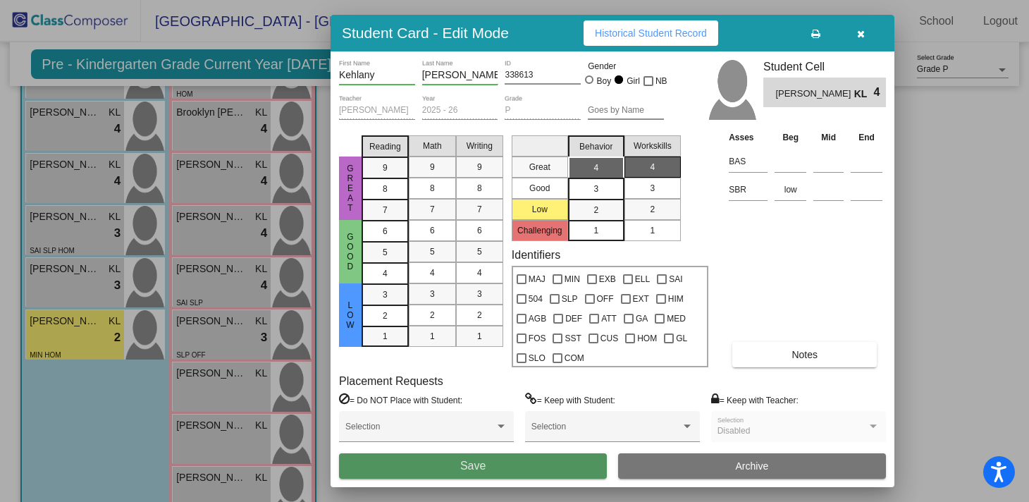
click at [440, 473] on button "Save" at bounding box center [473, 465] width 268 height 25
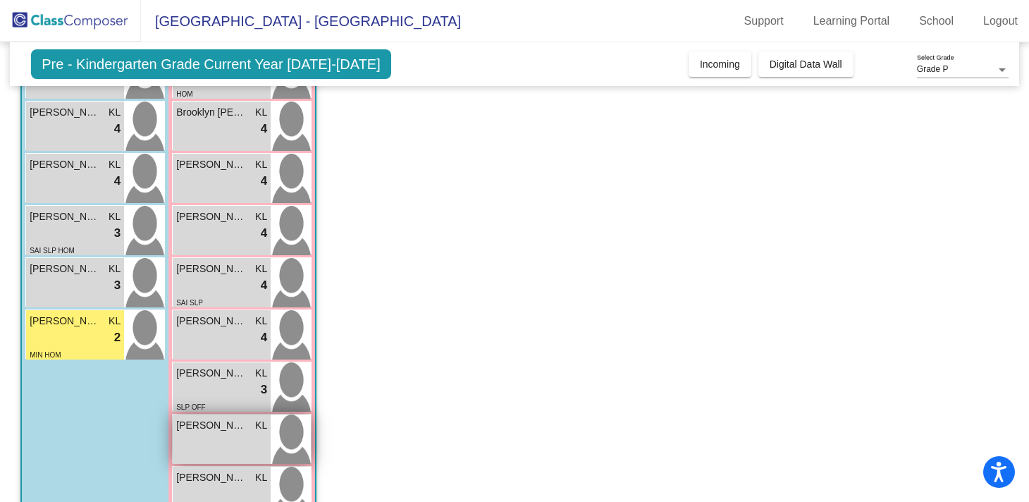
click at [214, 439] on div "[PERSON_NAME] KL lock do_not_disturb_alt" at bounding box center [222, 438] width 98 height 49
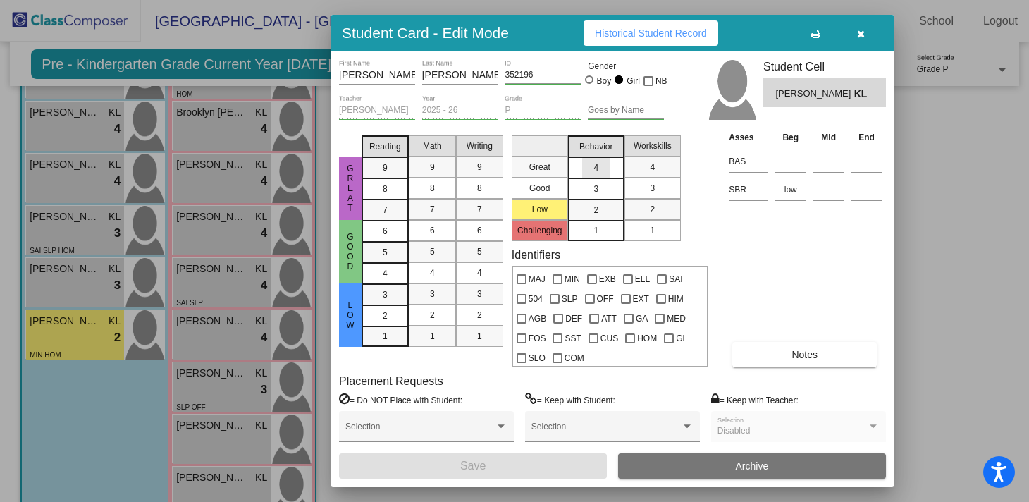
click at [604, 177] on div "4" at bounding box center [595, 167] width 27 height 21
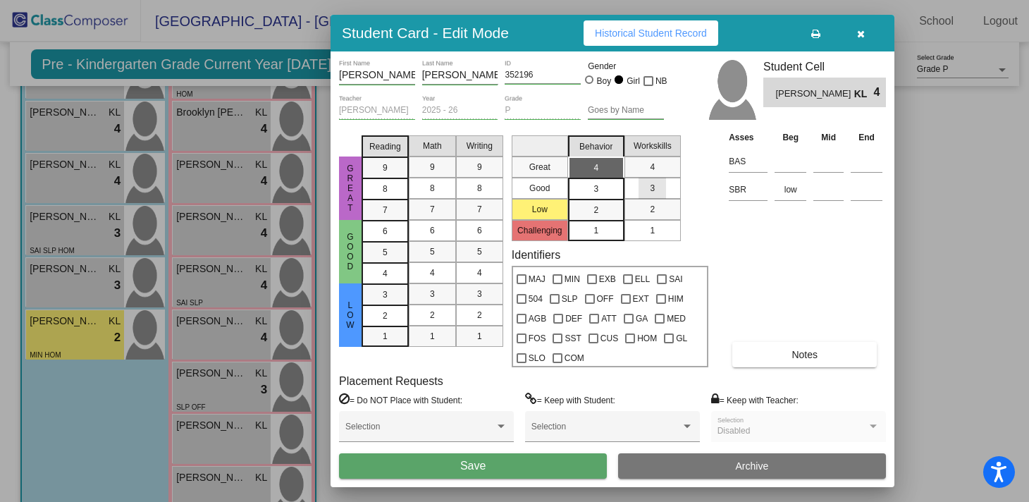
click at [660, 192] on div "3" at bounding box center [652, 188] width 27 height 21
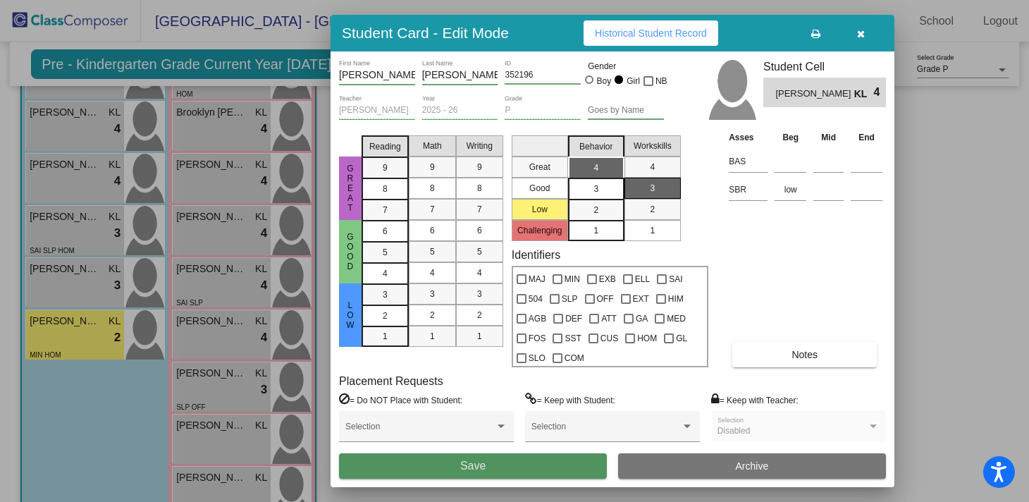
click at [460, 474] on button "Save" at bounding box center [473, 465] width 268 height 25
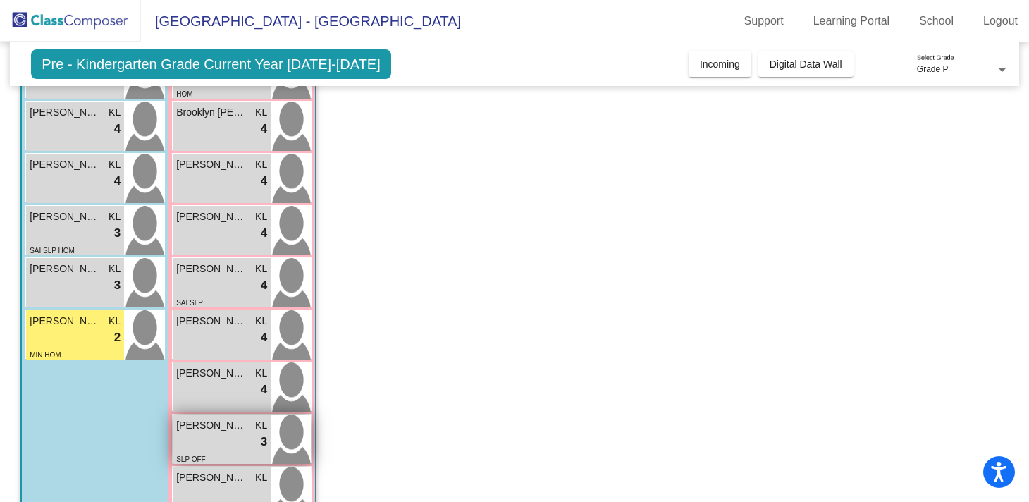
scroll to position [268, 0]
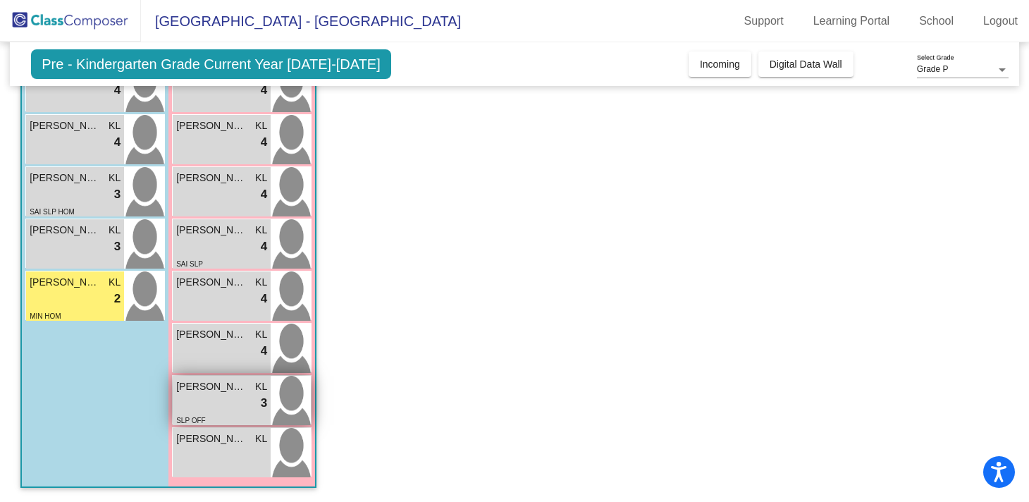
click at [202, 448] on div "[PERSON_NAME] lock do_not_disturb_alt" at bounding box center [222, 452] width 98 height 49
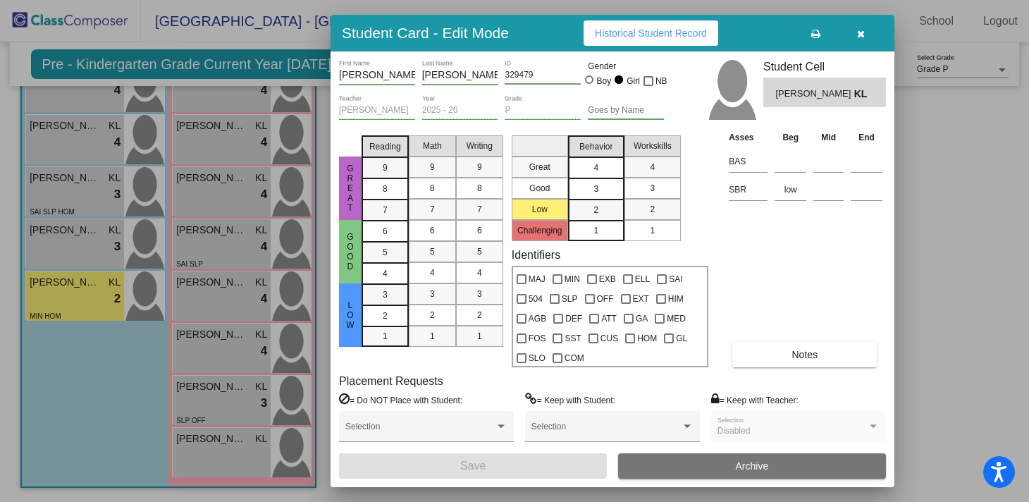
click at [594, 171] on span "4" at bounding box center [596, 167] width 5 height 13
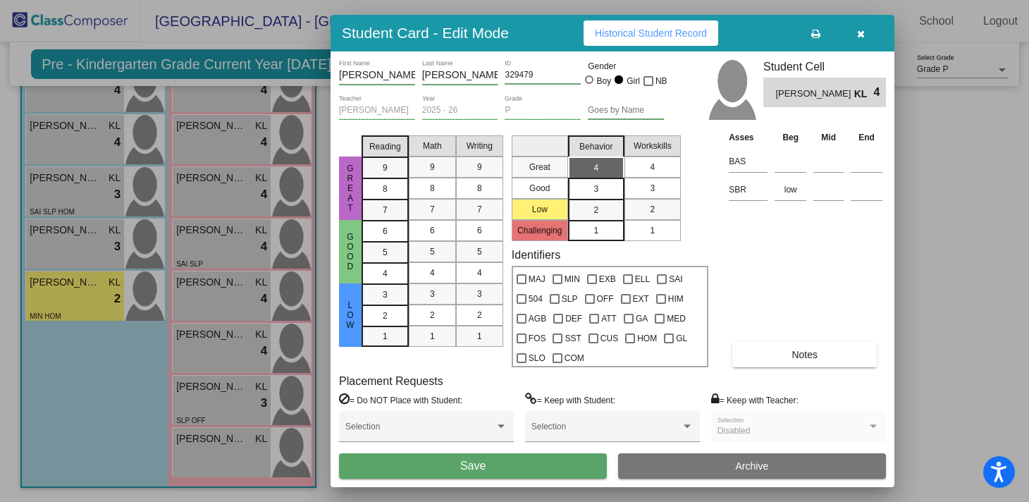
click at [651, 168] on span "4" at bounding box center [652, 167] width 5 height 13
click at [441, 472] on button "Save" at bounding box center [473, 465] width 268 height 25
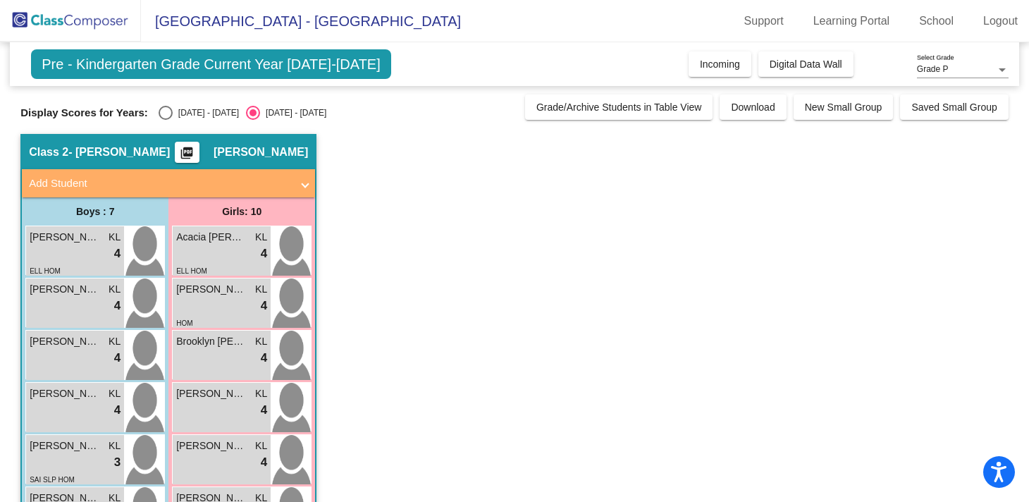
scroll to position [0, 0]
